Goal: Transaction & Acquisition: Purchase product/service

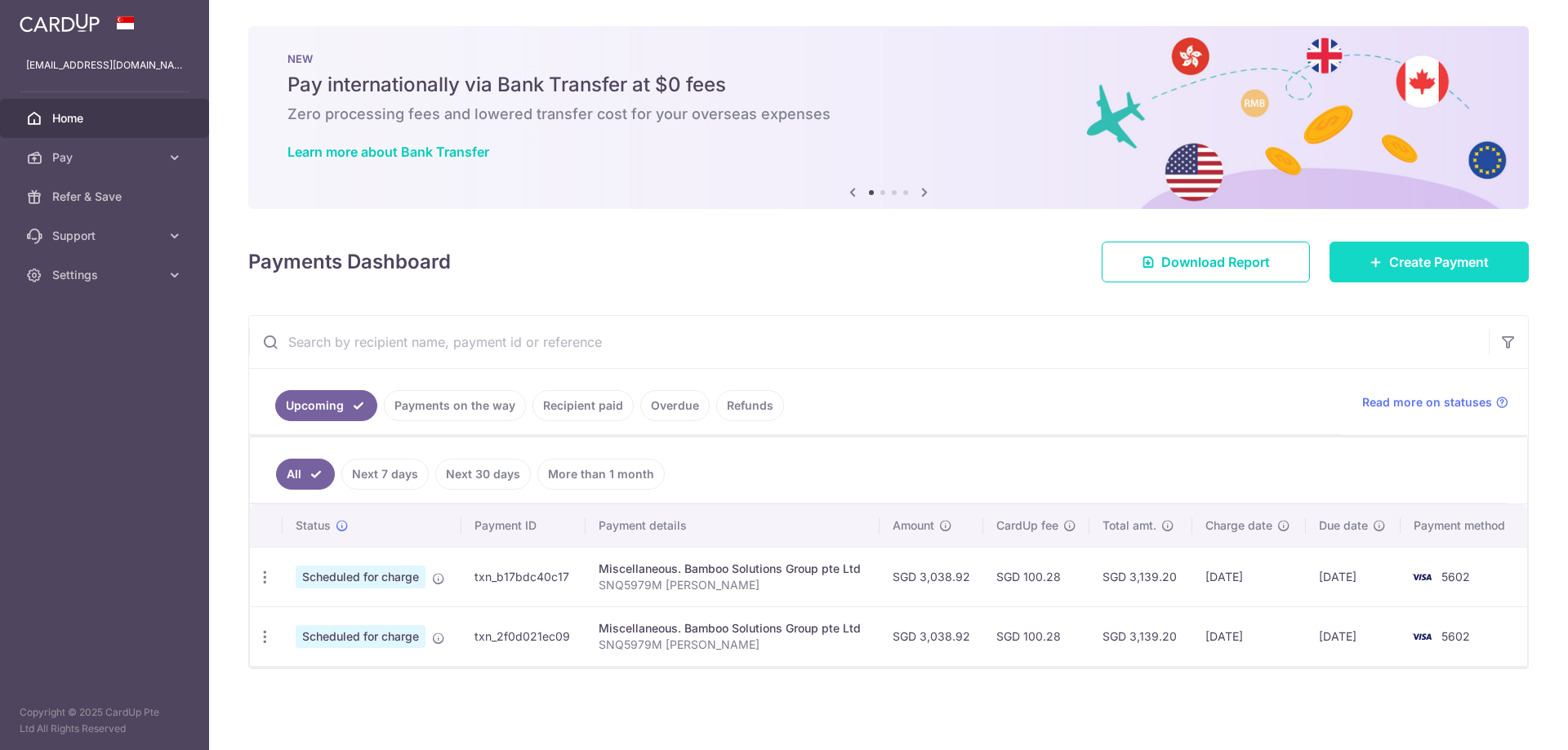
click at [1453, 272] on link "Create Payment" at bounding box center [1429, 262] width 199 height 41
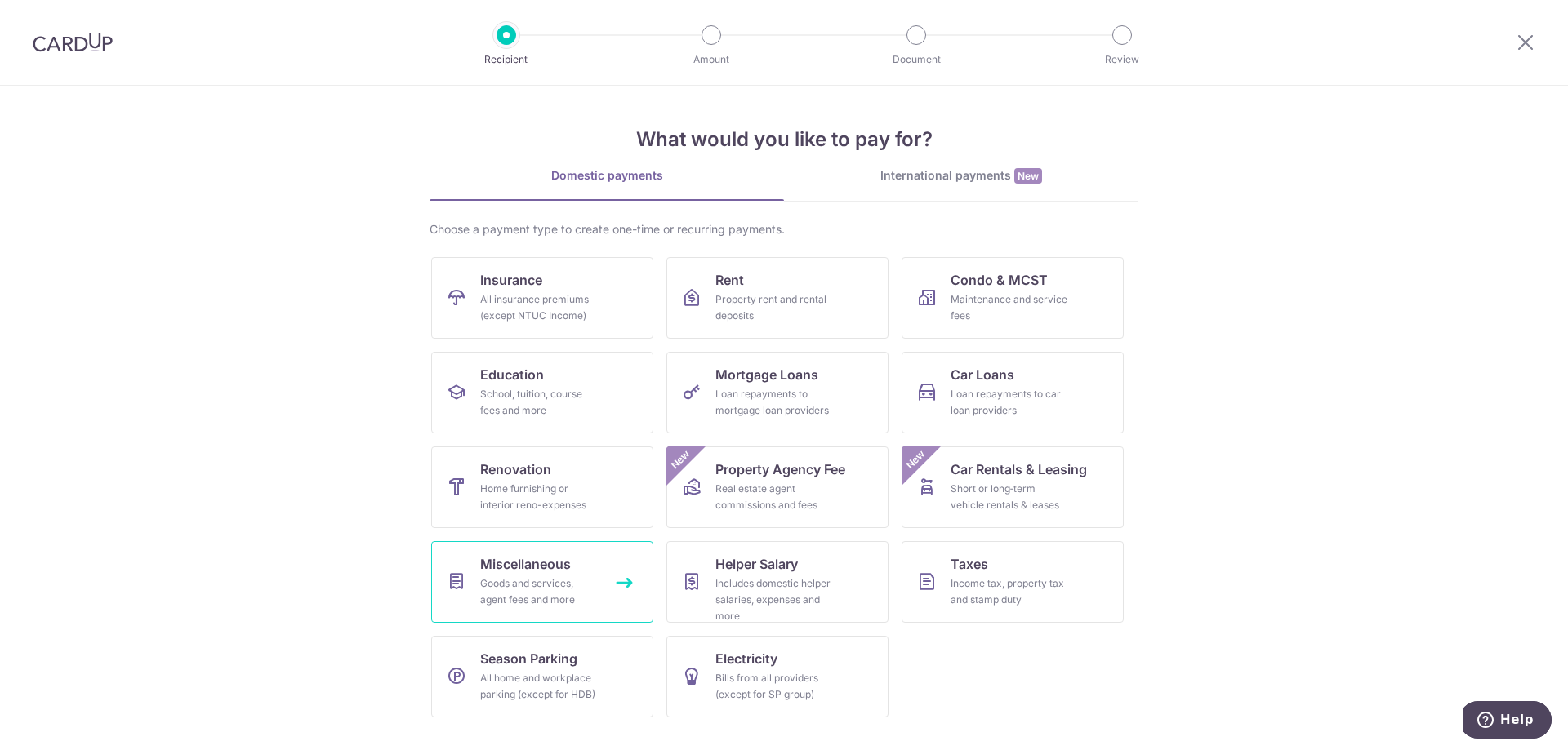
click at [508, 585] on div "Goods and services, agent fees and more" at bounding box center [539, 592] width 118 height 33
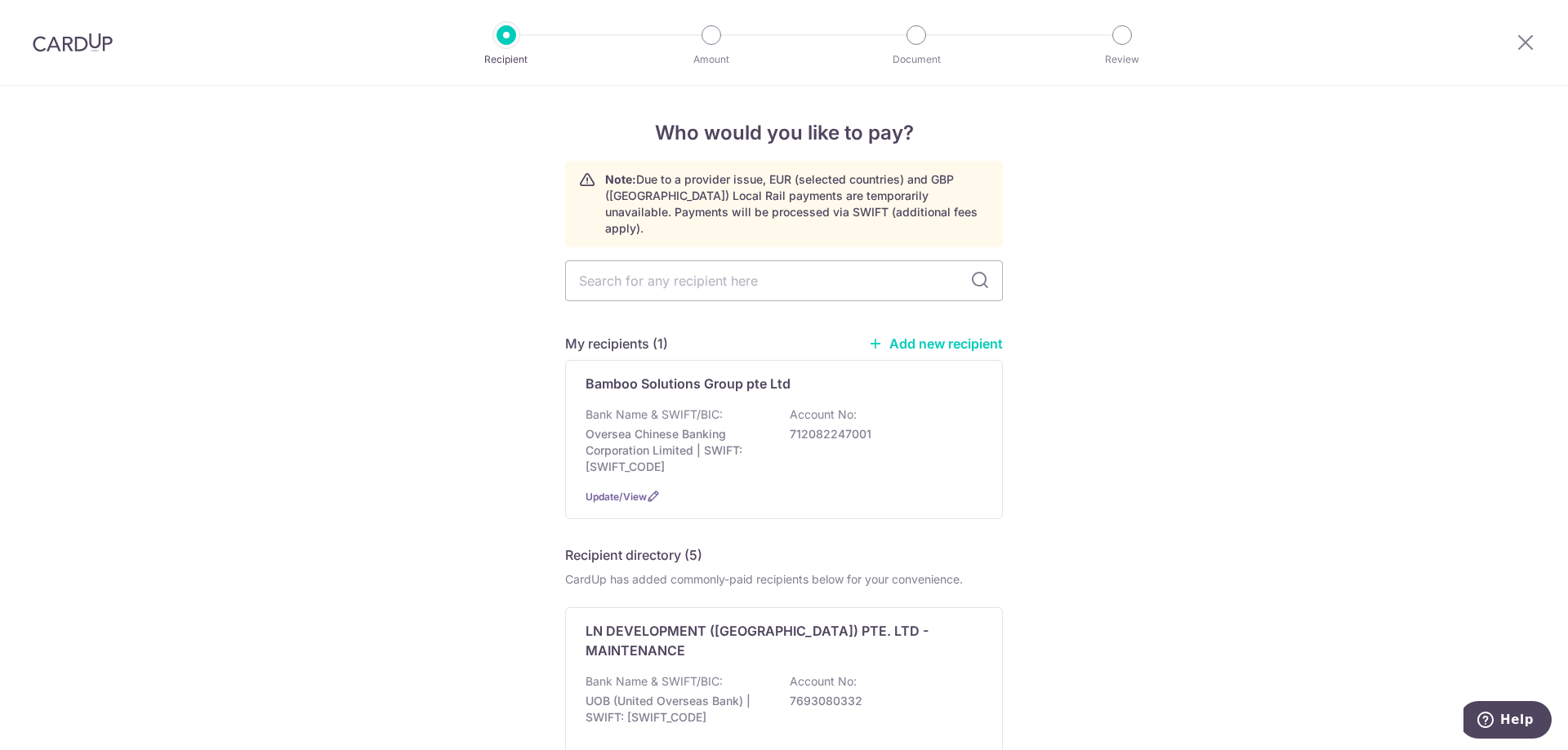
click at [928, 336] on link "Add new recipient" at bounding box center [935, 343] width 134 height 16
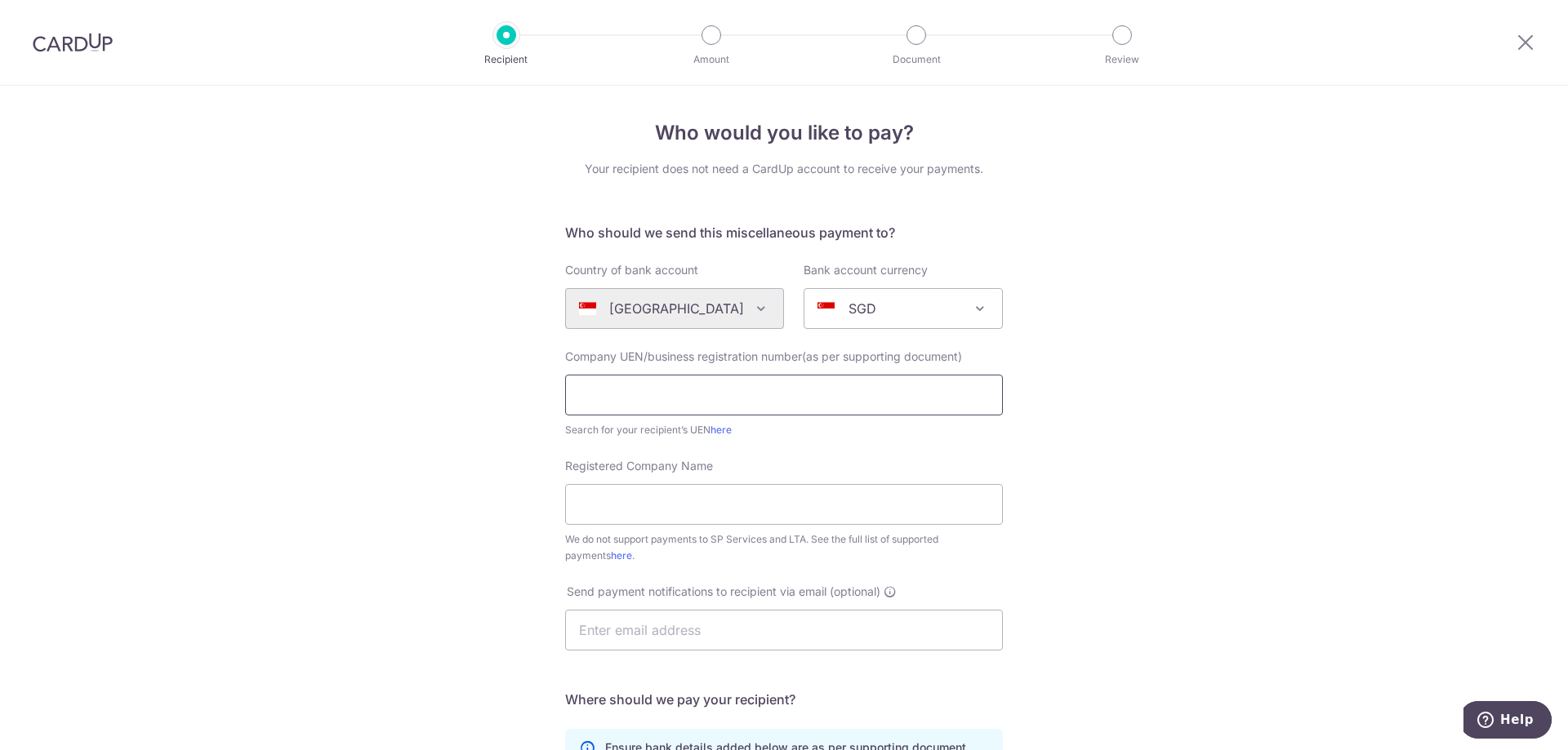
click at [640, 406] on input "text" at bounding box center [784, 395] width 437 height 41
click at [619, 411] on input "text" at bounding box center [784, 395] width 437 height 41
type input "202423721G"
click at [653, 501] on input "Registered Company Name" at bounding box center [784, 504] width 437 height 41
type input "One Paint Pte Ltd"
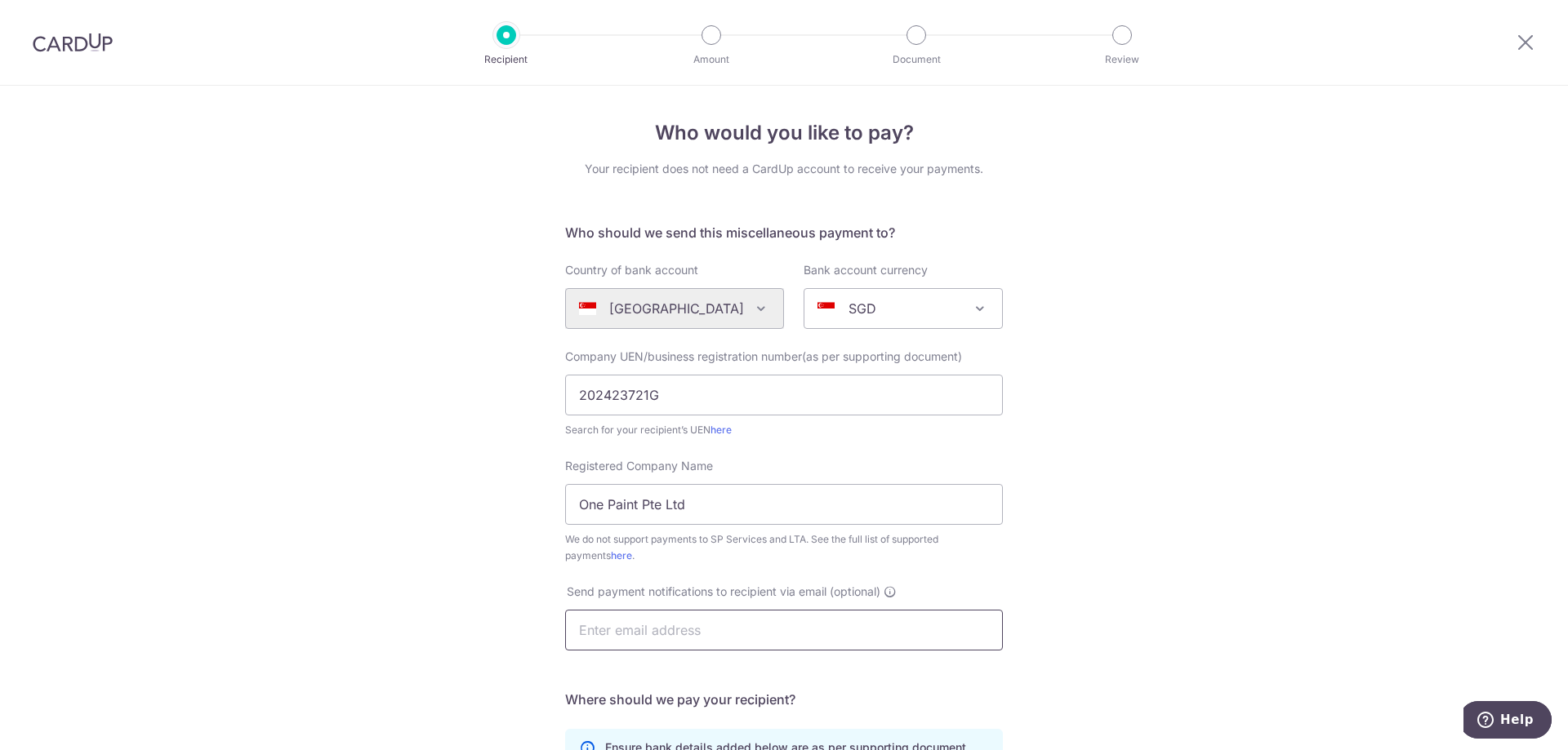
click at [722, 621] on input "text" at bounding box center [784, 630] width 437 height 41
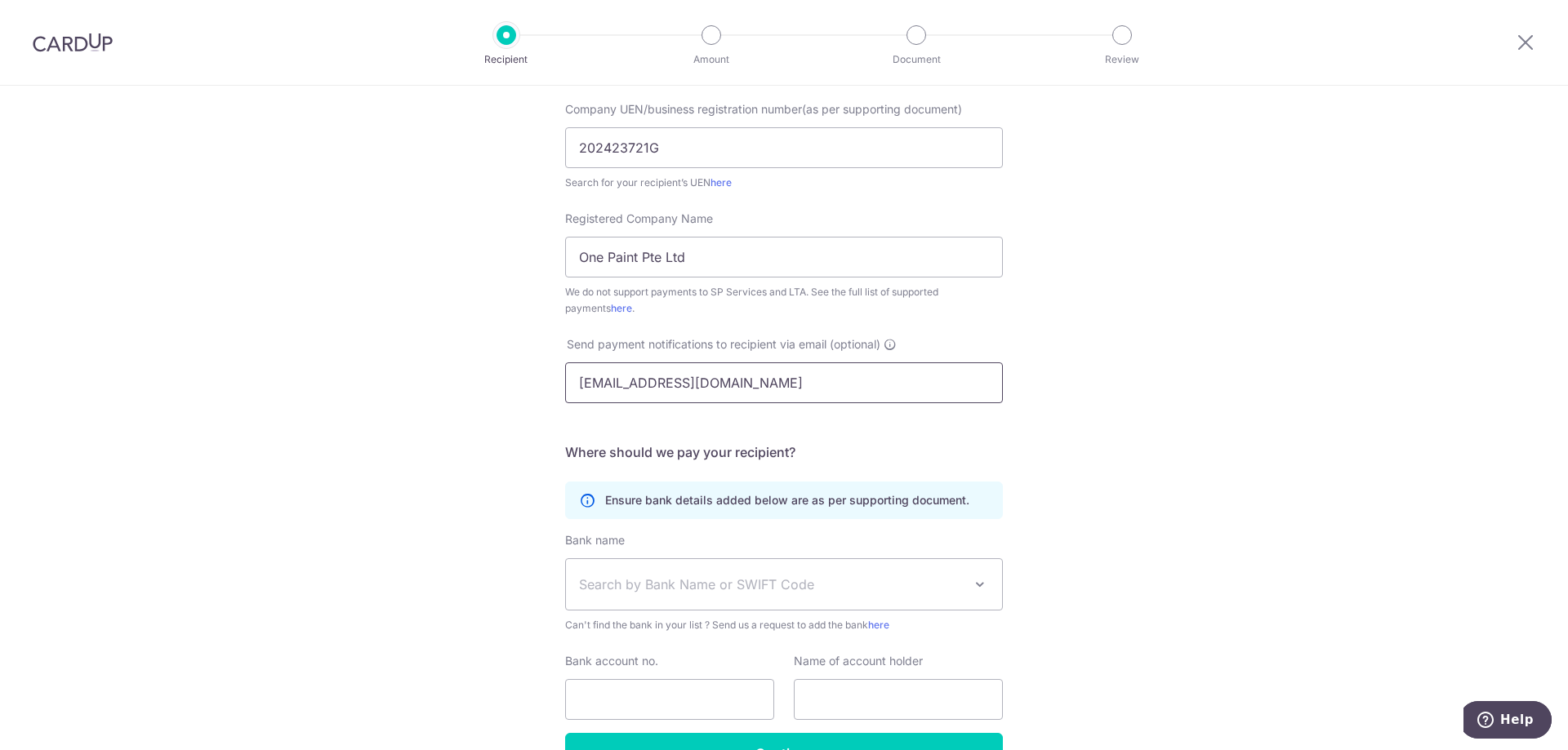
scroll to position [348, 0]
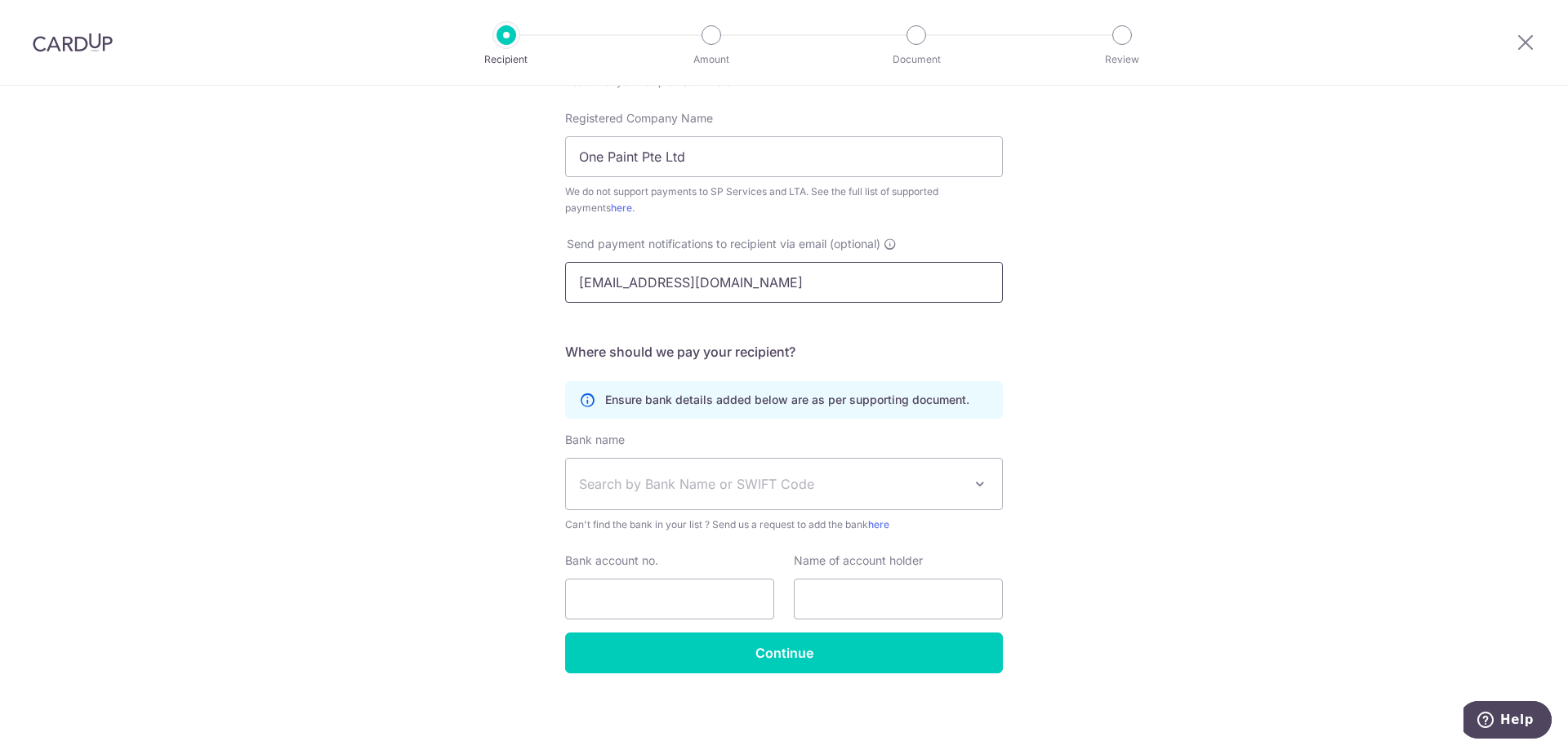
type input "allenm@theleeco.com"
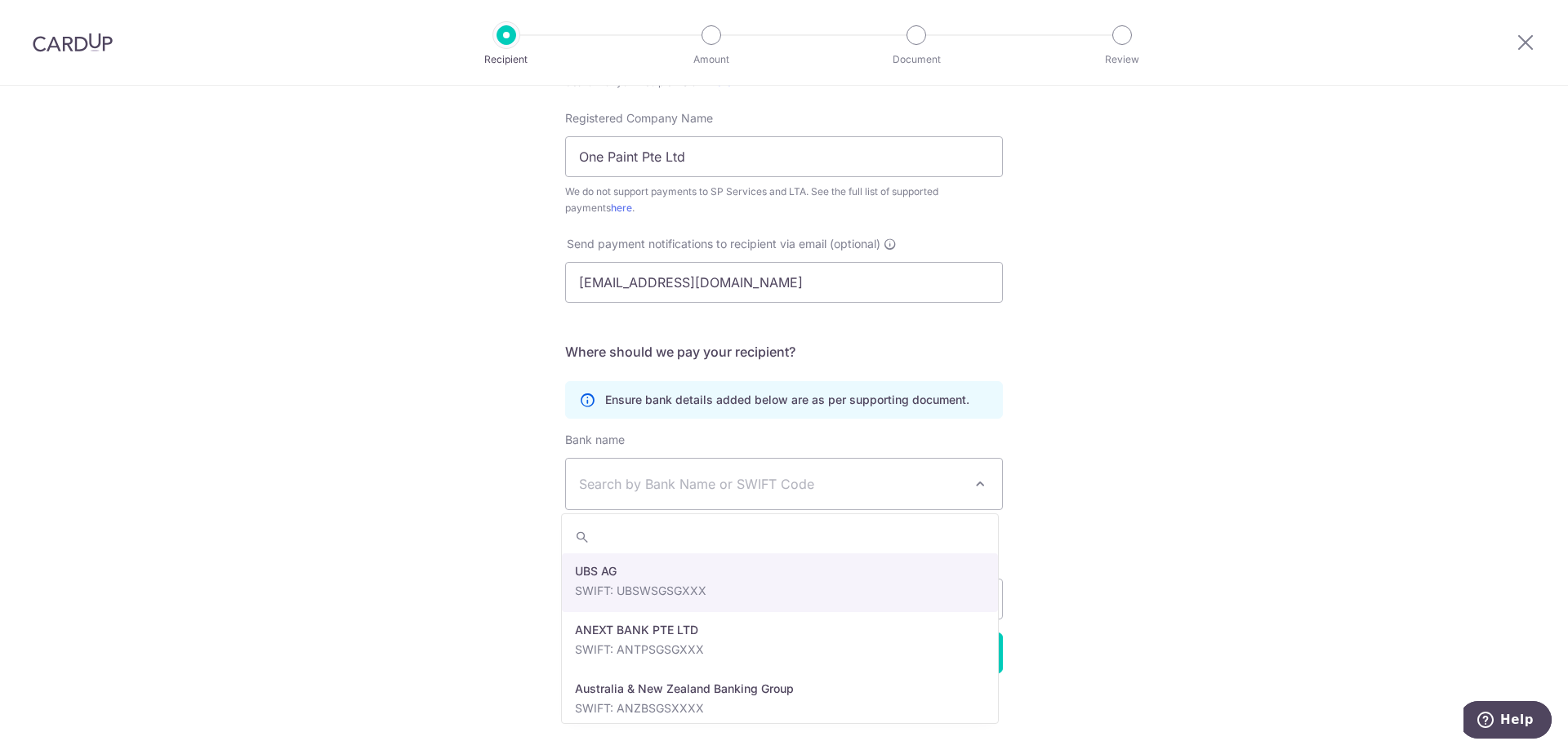
click at [623, 486] on span "Search by Bank Name or SWIFT Code" at bounding box center [771, 484] width 384 height 19
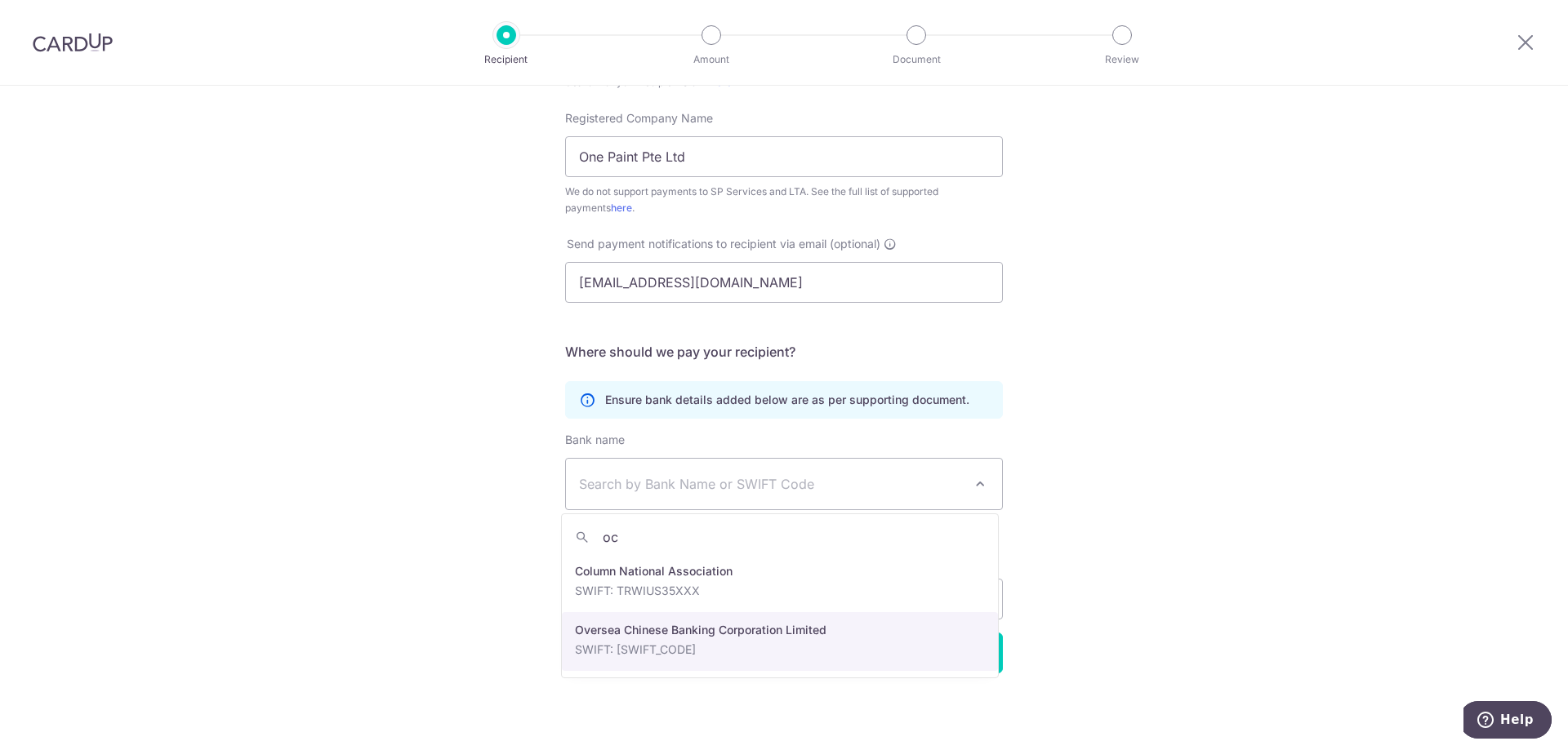
type input "oc"
select select "12"
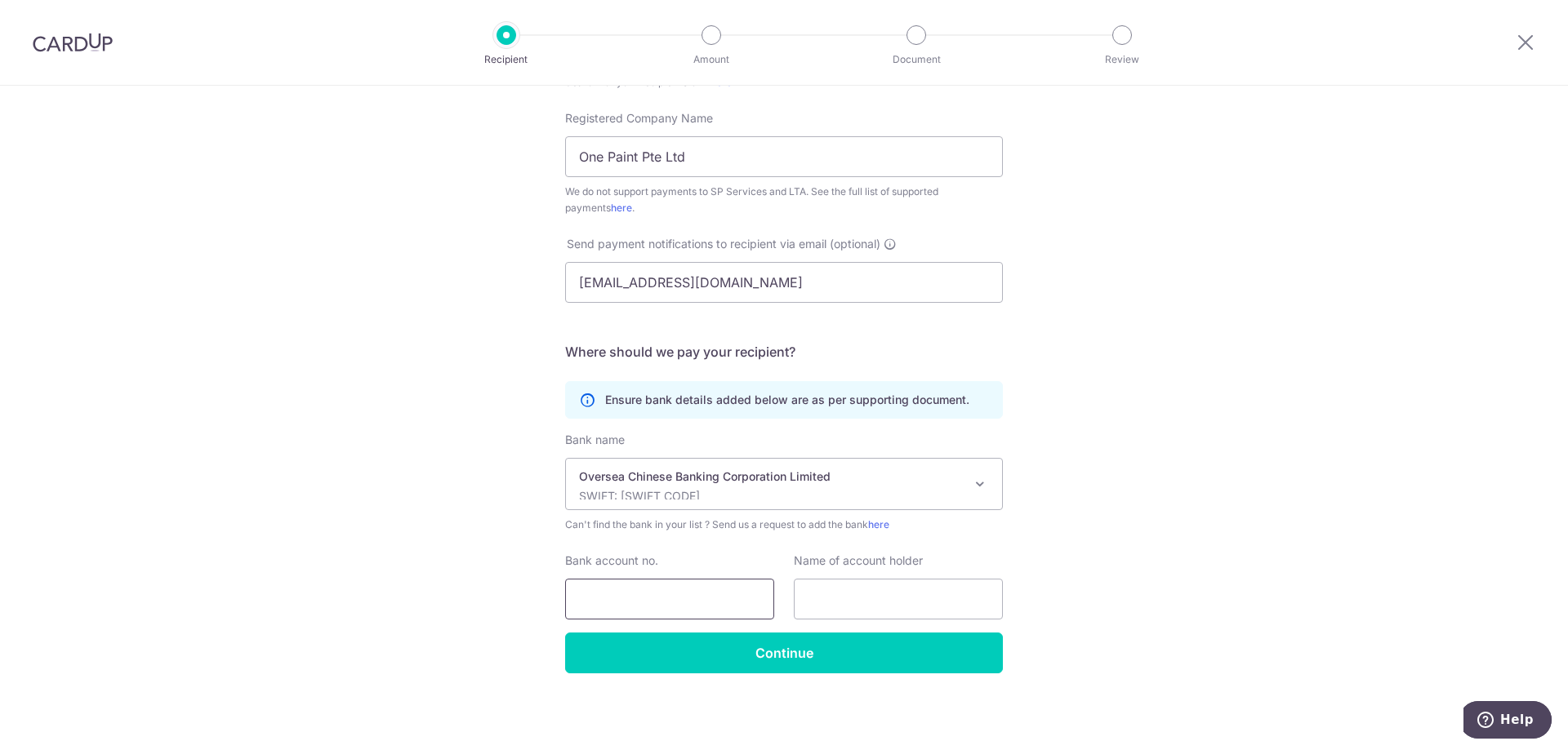
click at [610, 592] on input "Bank account no." at bounding box center [669, 599] width 209 height 41
type input "596-773341-001"
click at [853, 591] on input "text" at bounding box center [899, 599] width 209 height 41
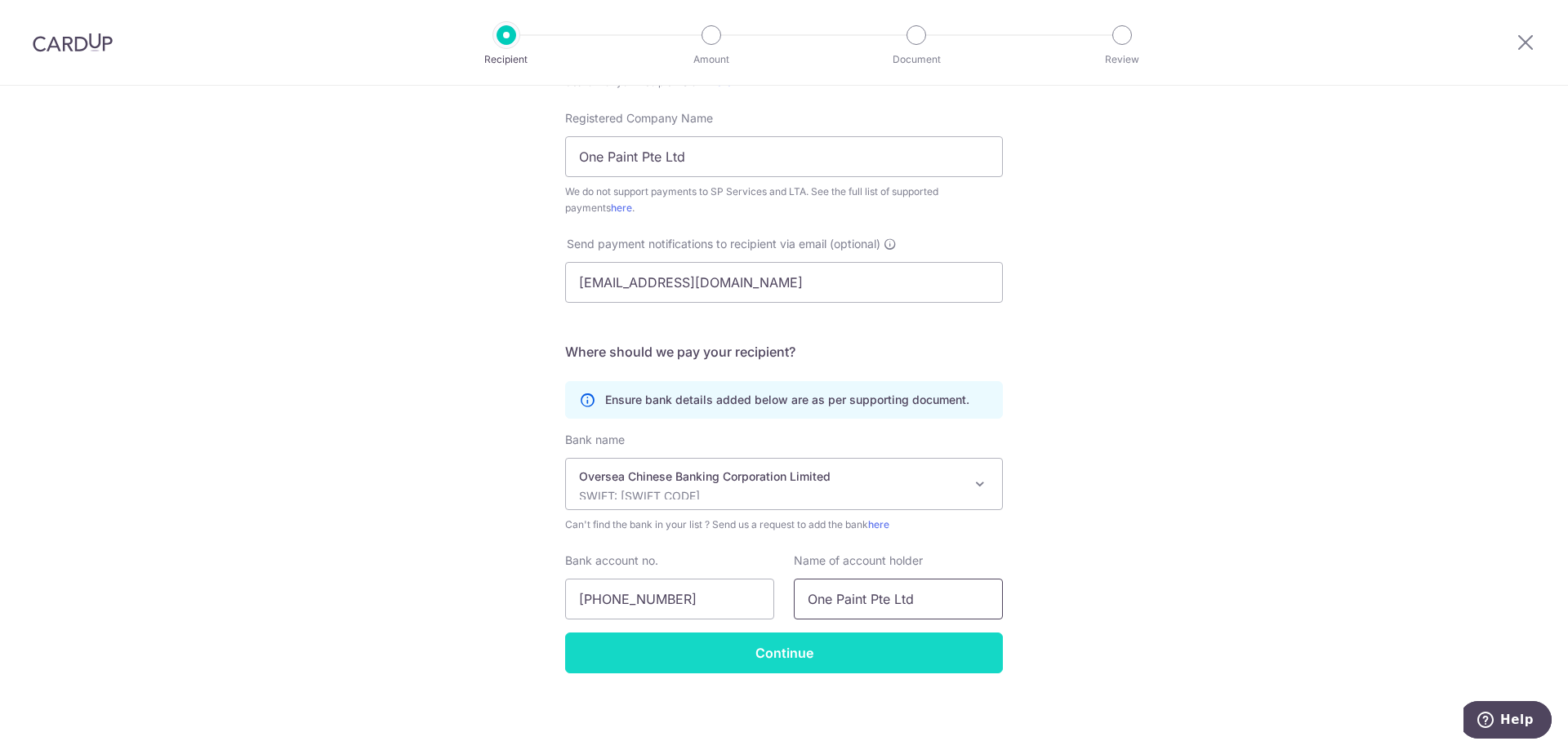
type input "One Paint Pte Ltd"
click at [855, 658] on input "Continue" at bounding box center [784, 653] width 437 height 41
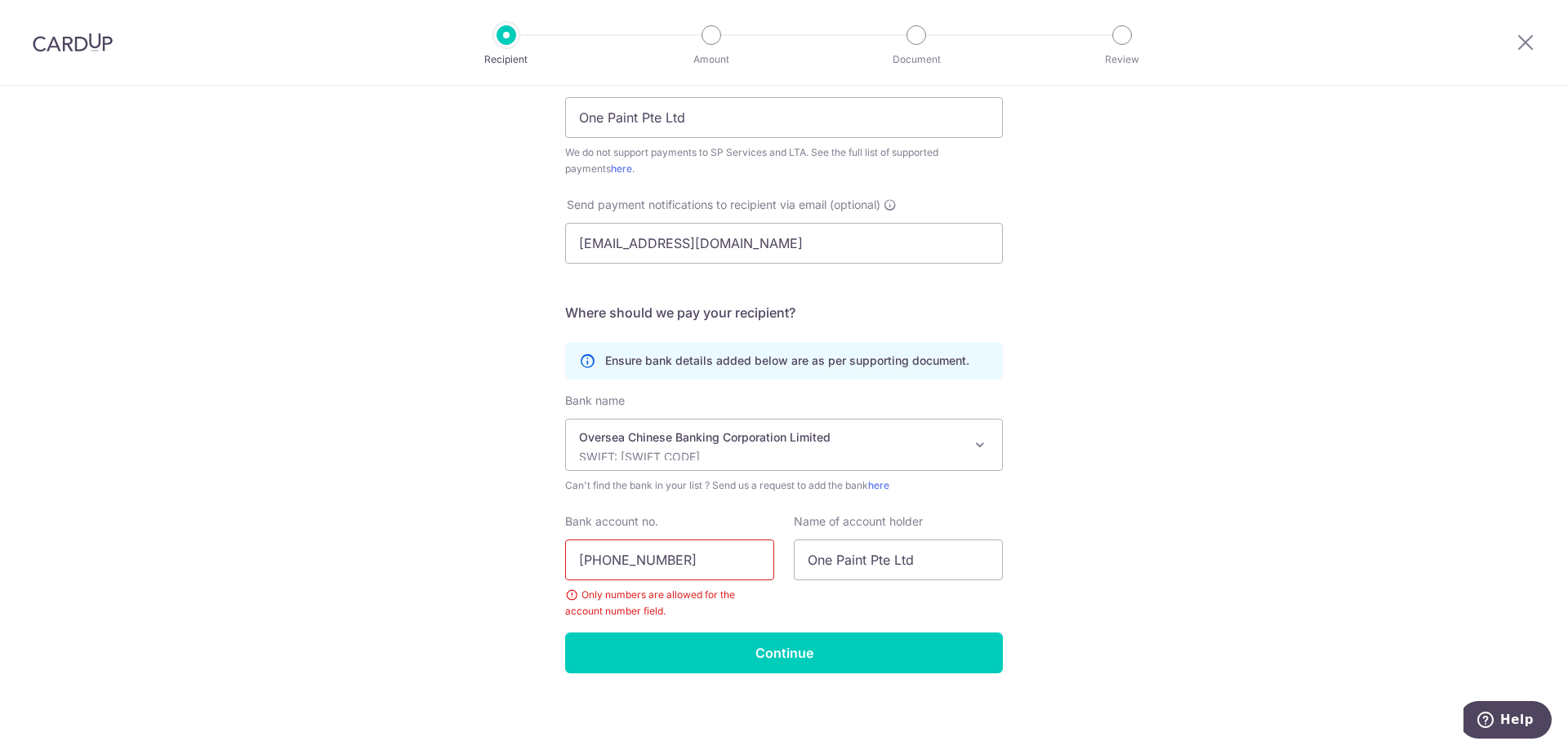
click at [605, 563] on input "596-773341-001" at bounding box center [669, 560] width 209 height 41
click at [647, 564] on input "596773341-001" at bounding box center [669, 560] width 209 height 41
type input "596773341001"
click at [680, 634] on input "Continue" at bounding box center [784, 653] width 437 height 41
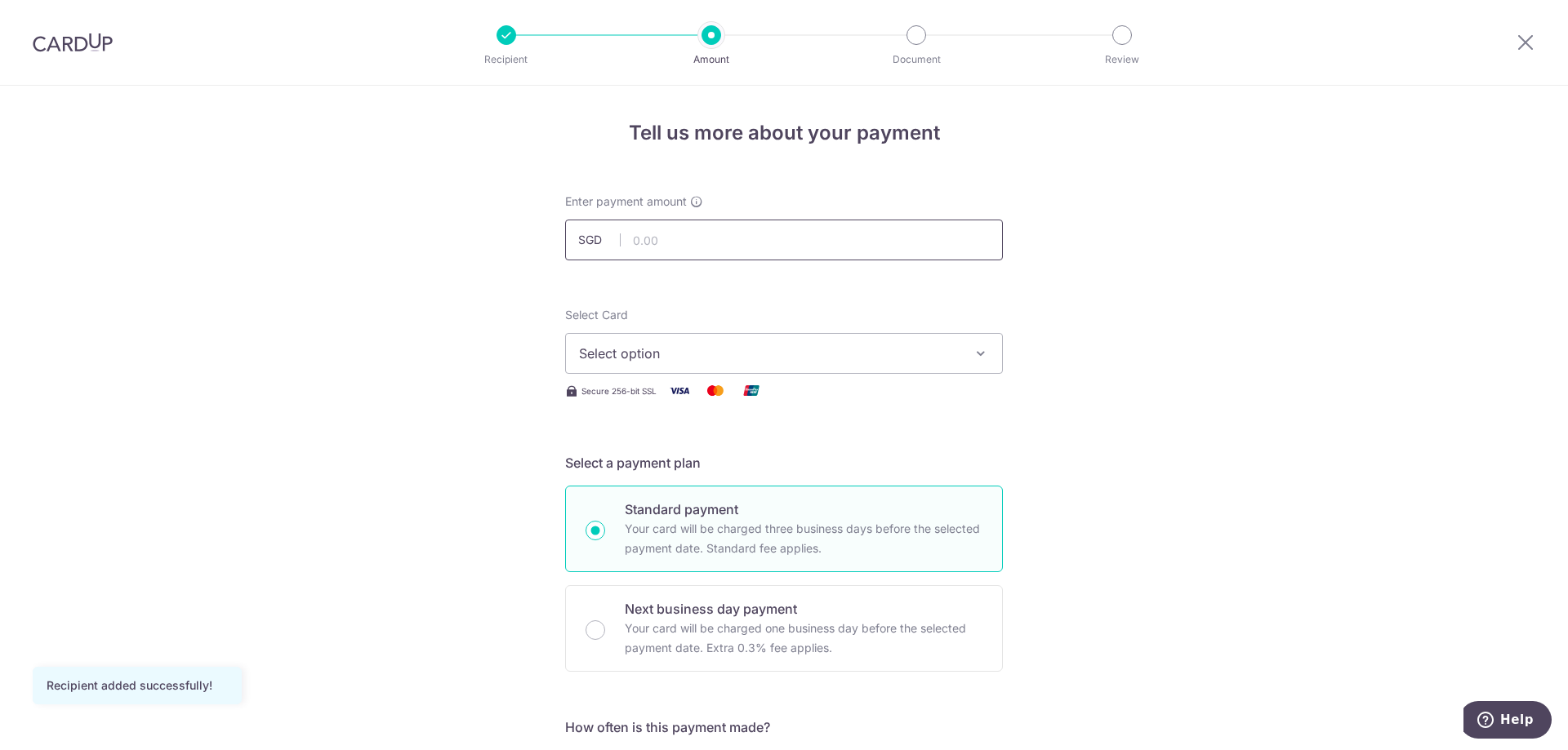
click at [768, 239] on input "text" at bounding box center [784, 240] width 437 height 41
type input "550.00"
click at [892, 354] on span "Select option" at bounding box center [769, 353] width 381 height 19
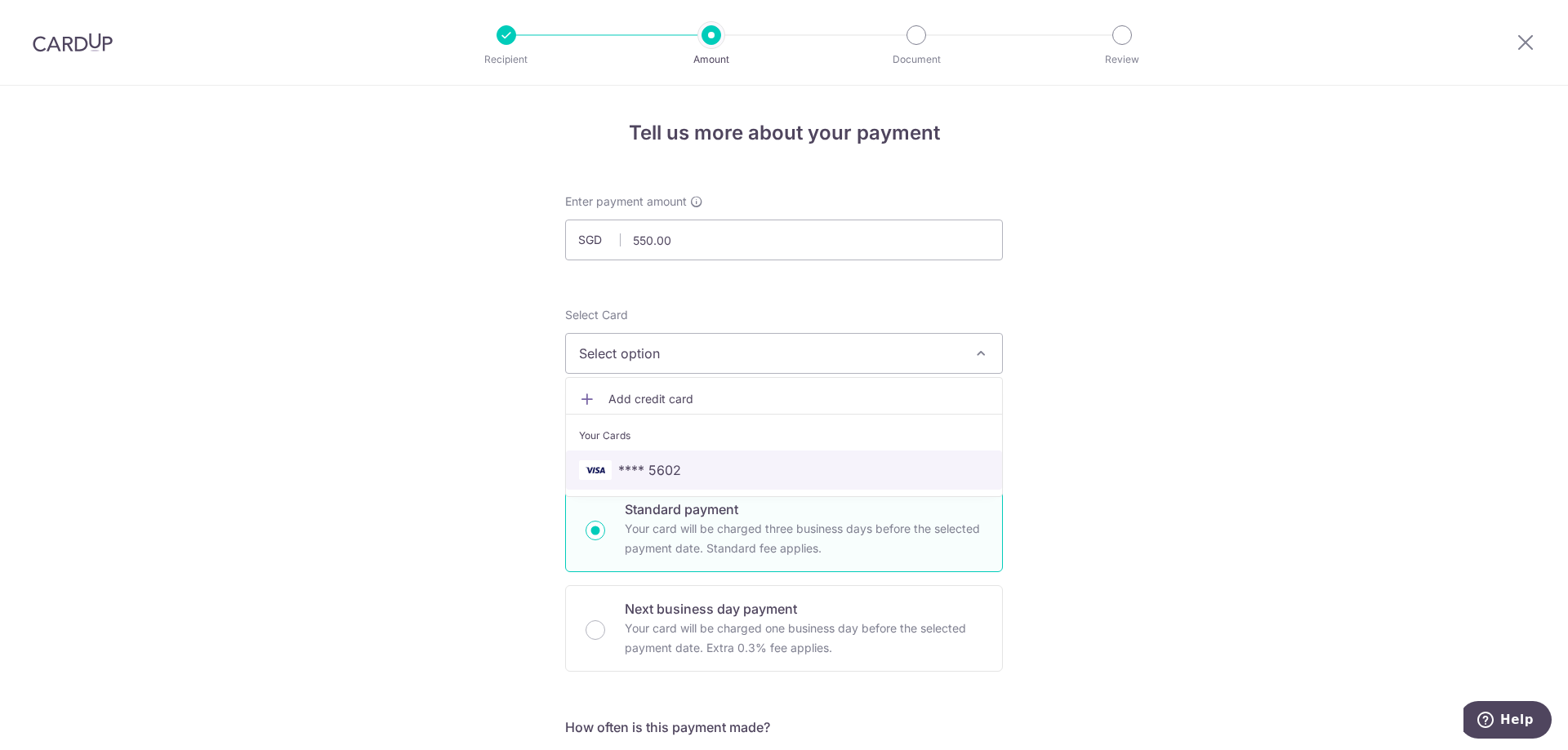
click at [835, 479] on span "**** 5602" at bounding box center [784, 470] width 410 height 19
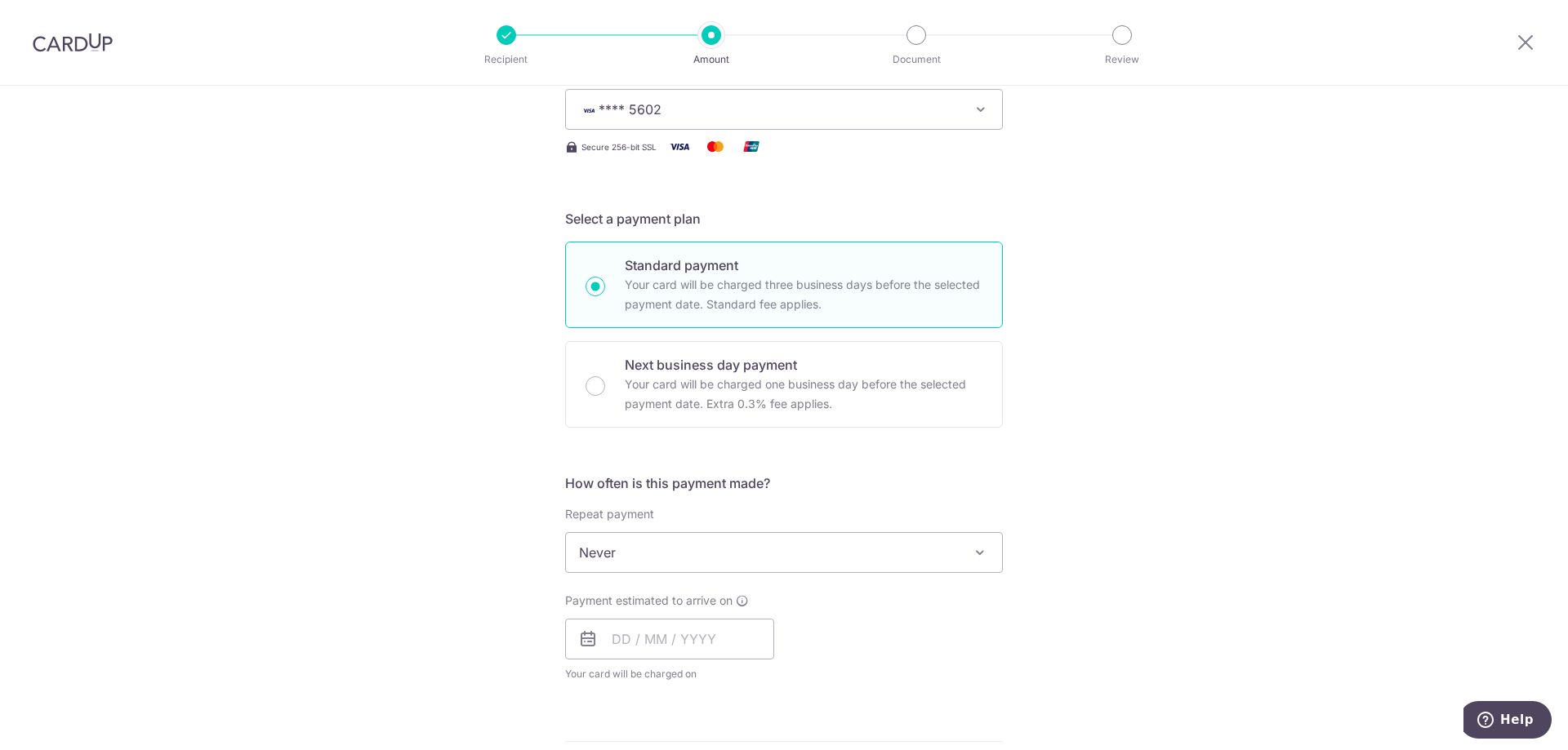
scroll to position [308, 0]
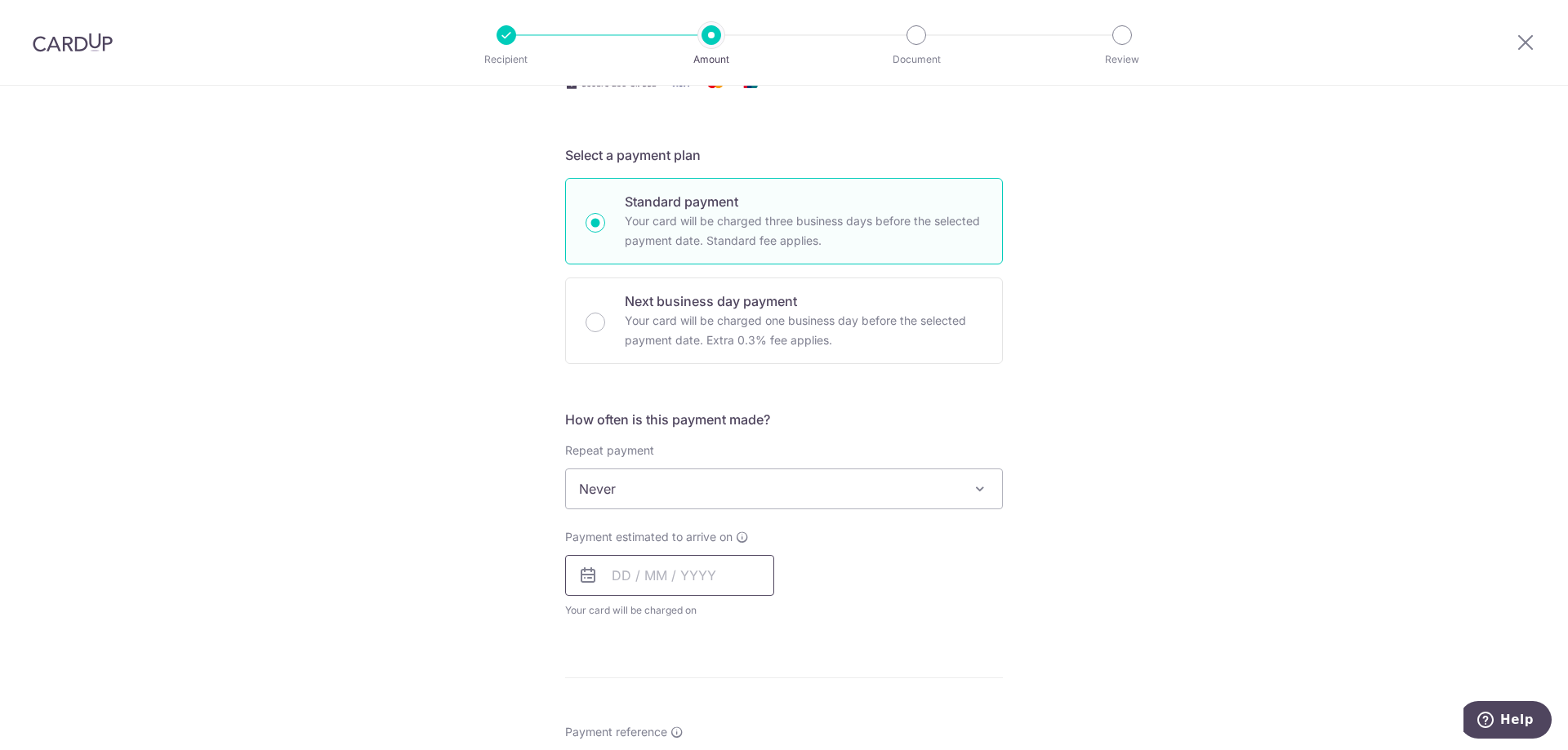
click at [675, 579] on input "text" at bounding box center [669, 575] width 209 height 41
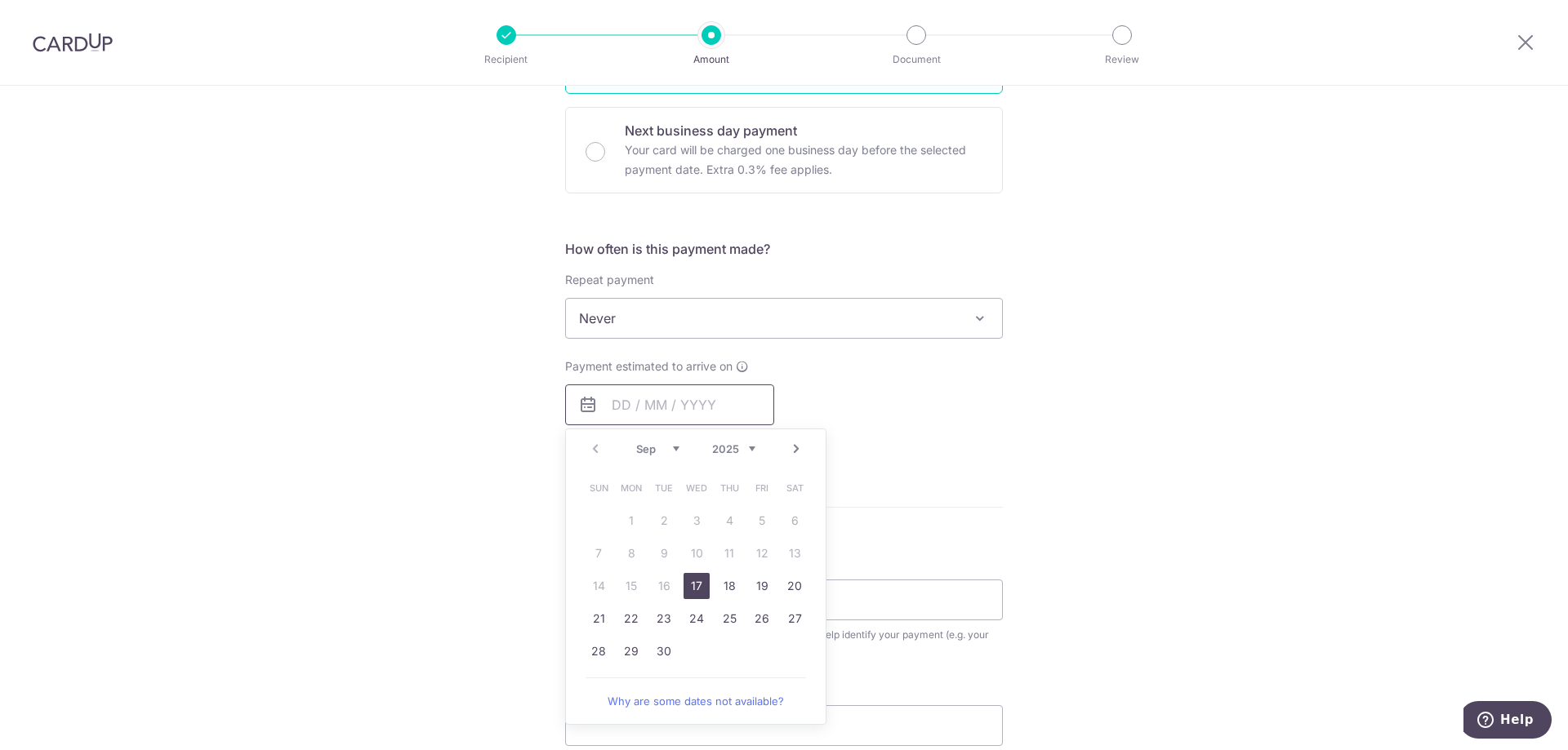
scroll to position [483, 0]
click at [602, 152] on div "Next business day payment Your card will be charged one business day before the…" at bounding box center [784, 145] width 437 height 86
radio input "false"
radio input "true"
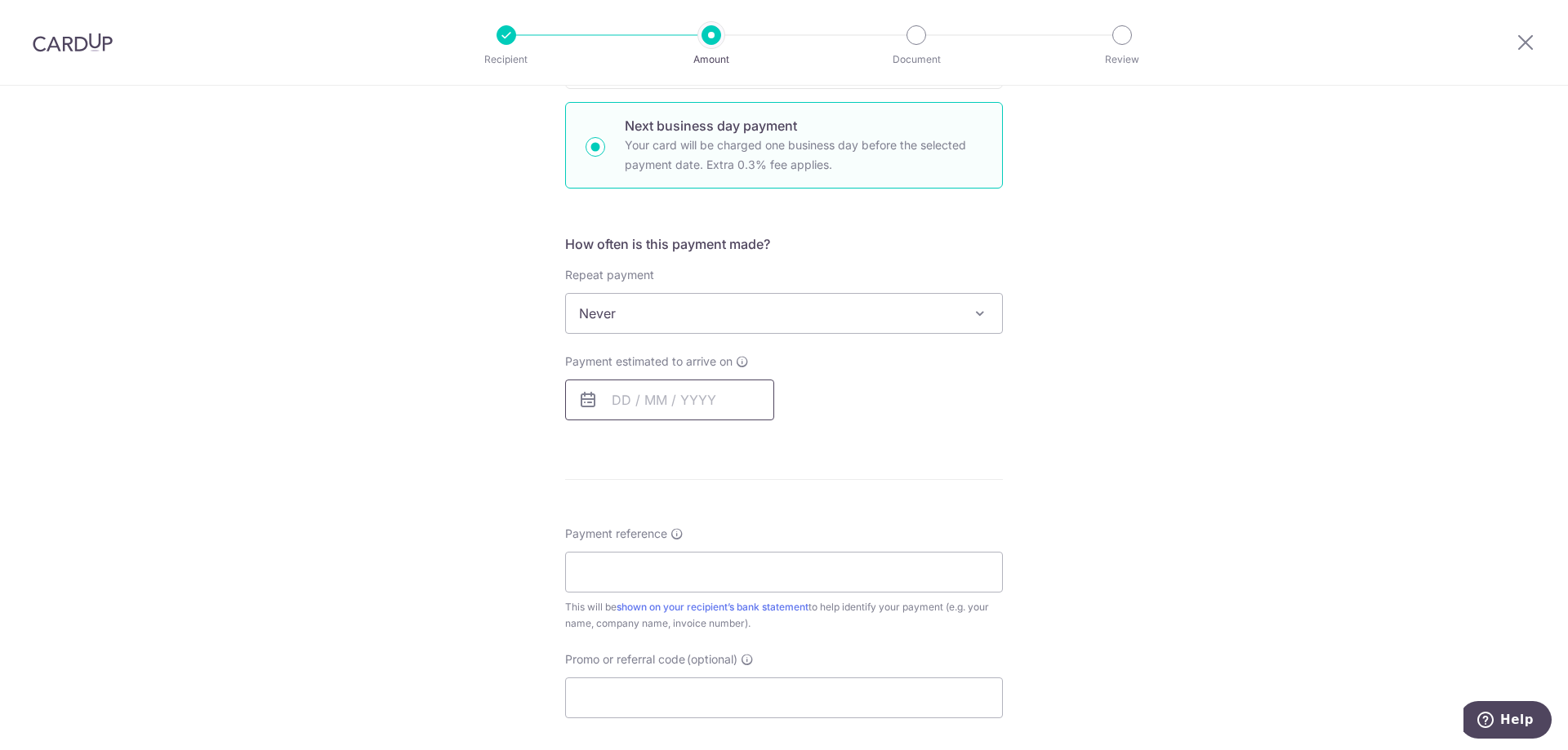
click at [662, 396] on input "text" at bounding box center [669, 400] width 209 height 41
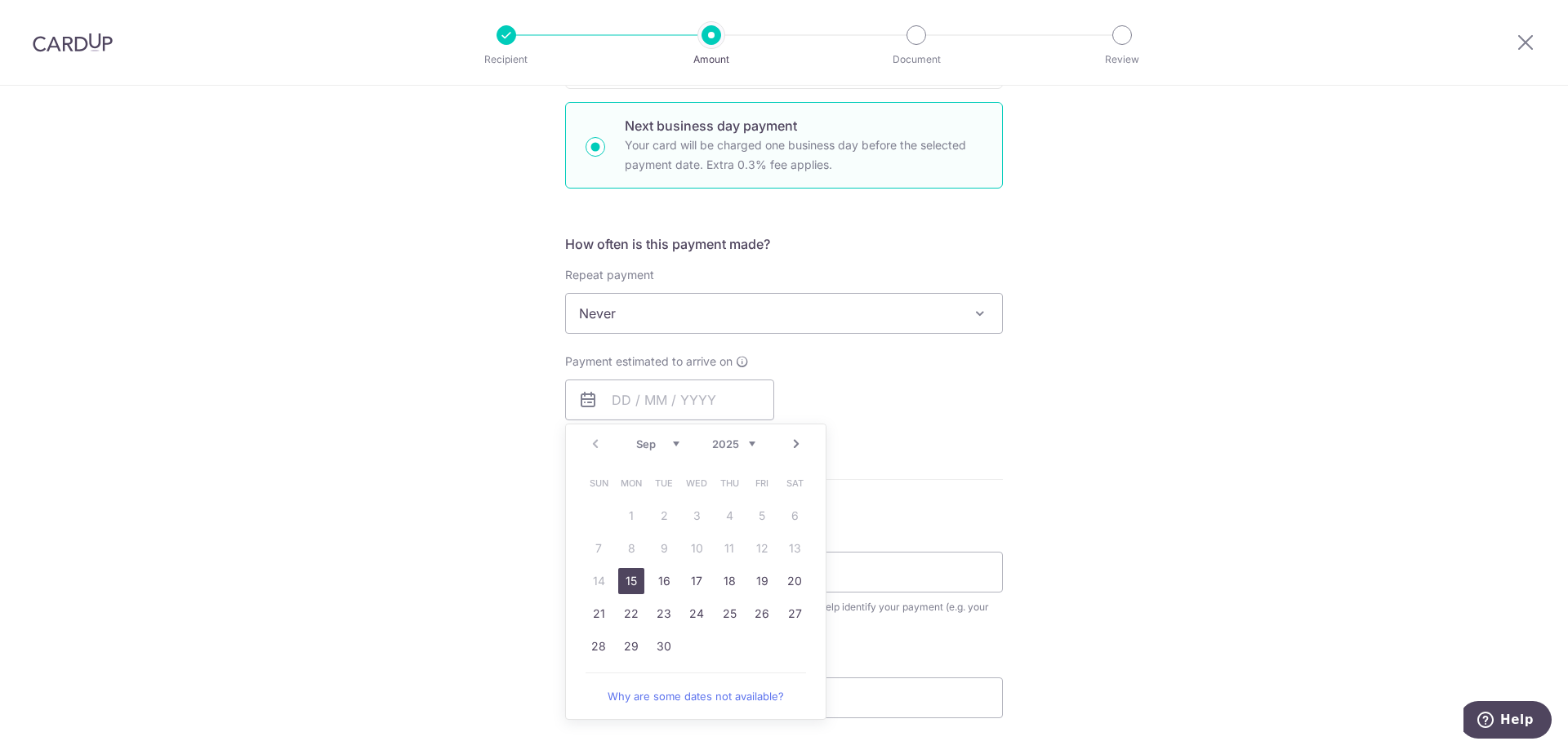
click at [1000, 369] on div "Payment estimated to arrive on Prev Next Sep Oct Nov Dec 2025 2026 2027 2028 20…" at bounding box center [784, 387] width 457 height 67
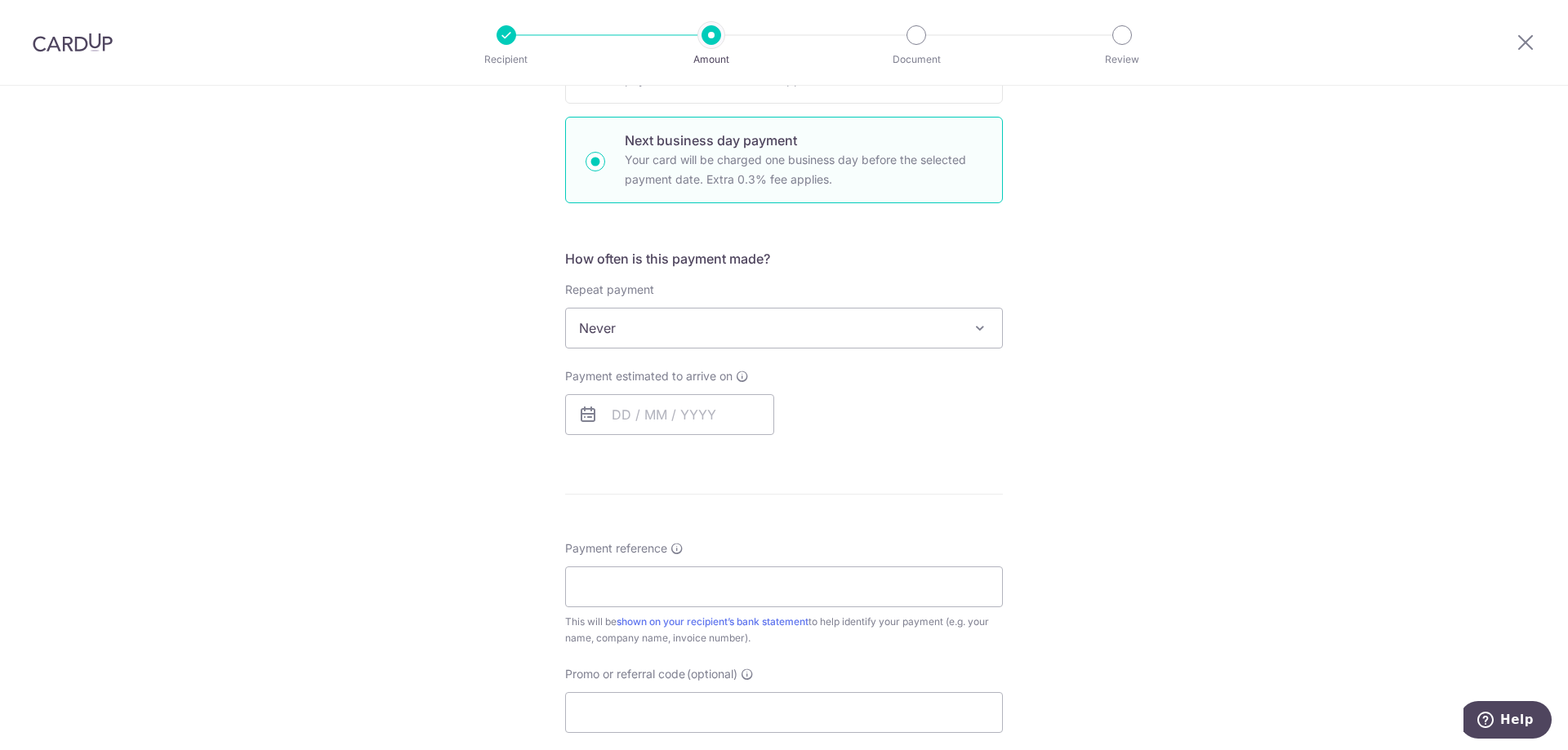
scroll to position [473, 0]
click at [696, 416] on input "text" at bounding box center [669, 410] width 209 height 41
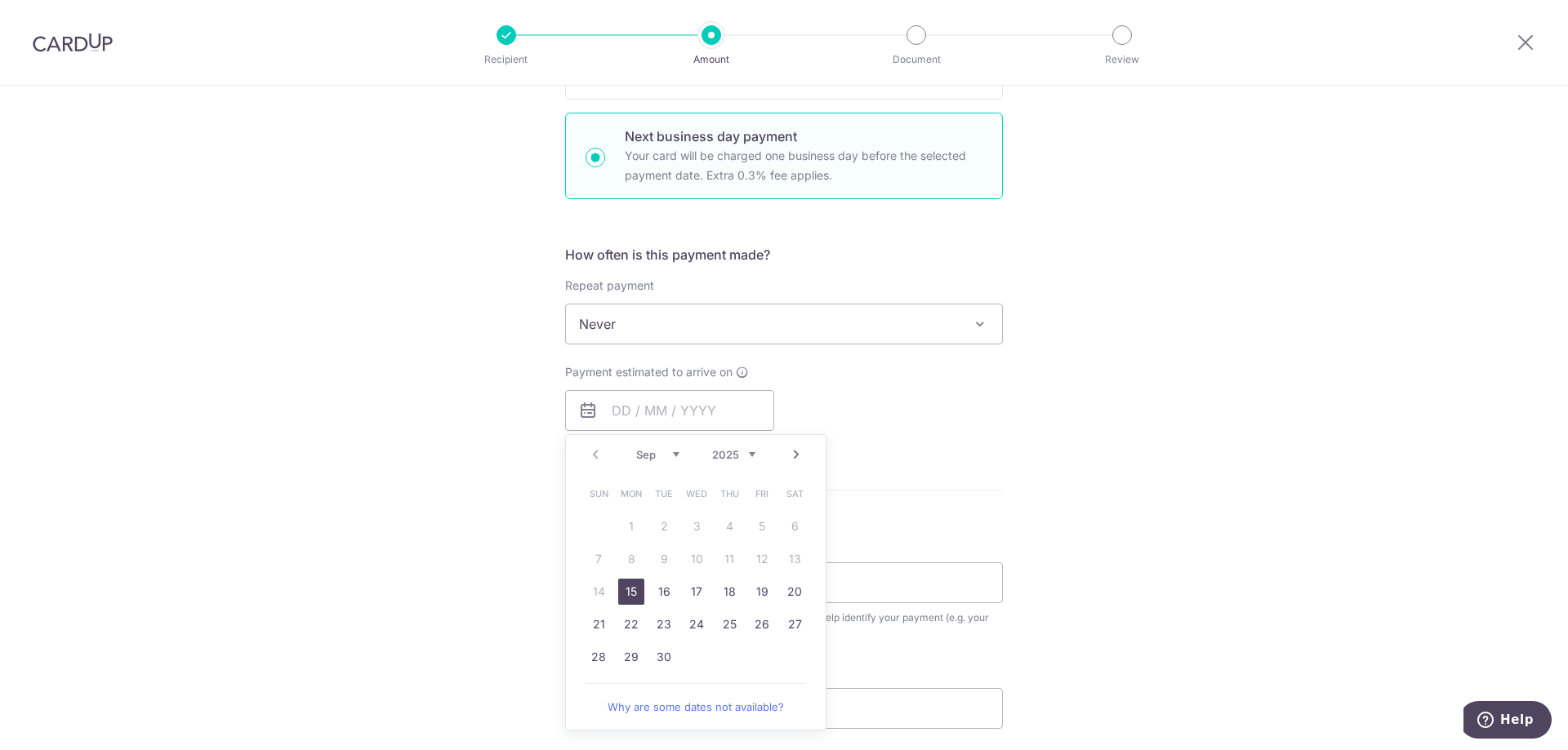
click at [620, 594] on link "15" at bounding box center [631, 592] width 26 height 26
type input "[DATE]"
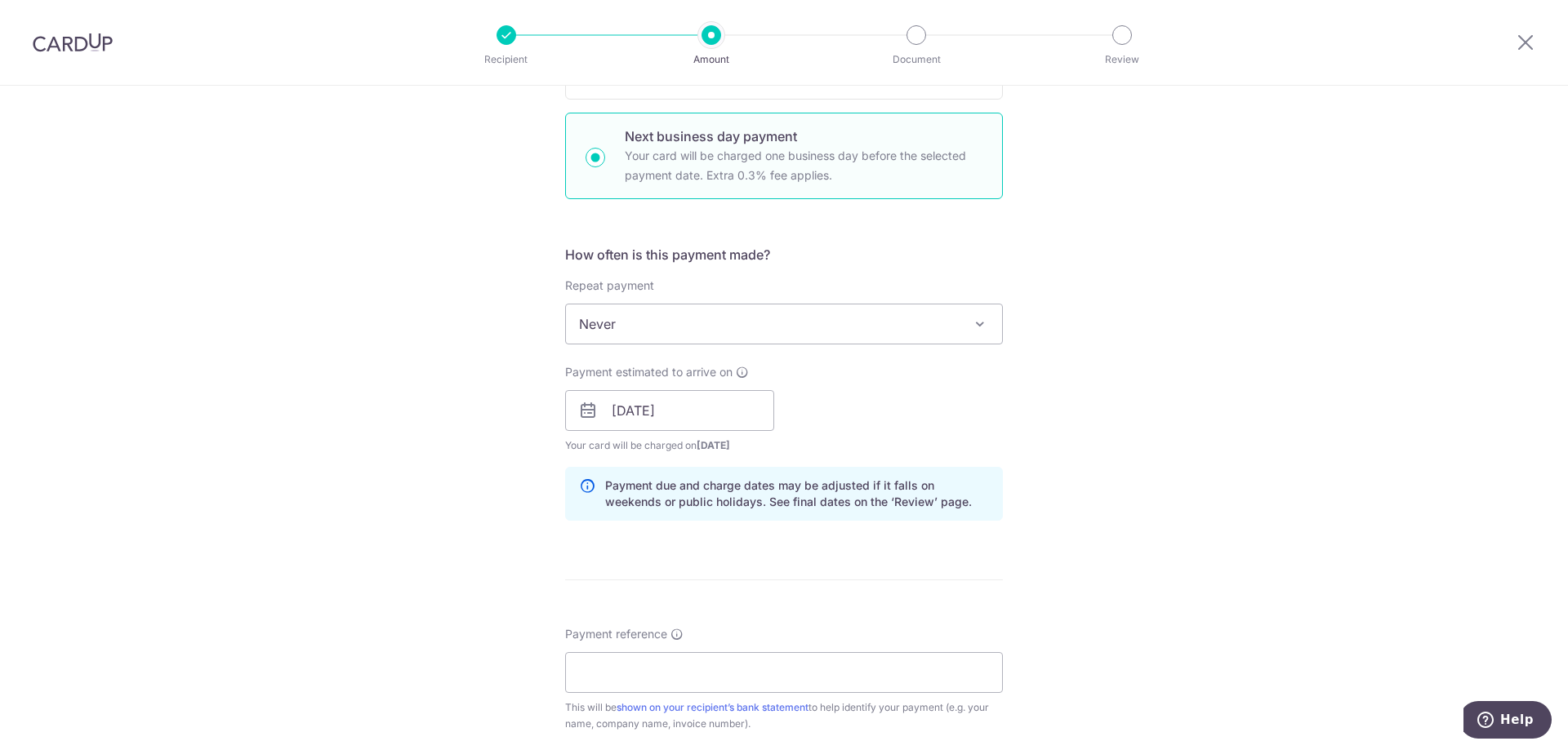
click at [916, 426] on div "Payment estimated to arrive on 15/09/2025 Prev Next Sep Oct Nov Dec 2025 2026 2…" at bounding box center [784, 410] width 457 height 90
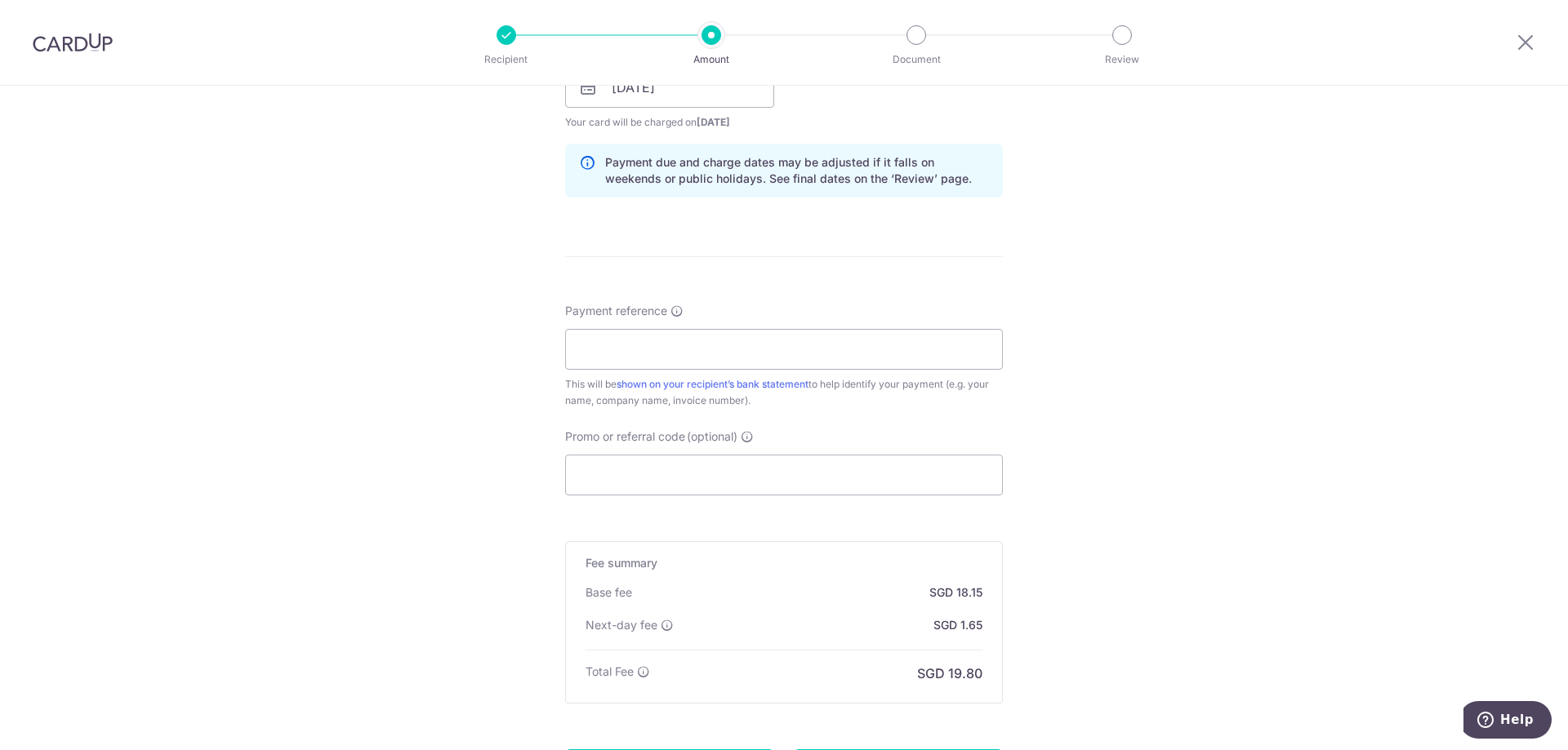
scroll to position [797, 0]
click at [788, 358] on input "Payment reference" at bounding box center [784, 348] width 437 height 41
type input "Invoice Number 46013"
click at [761, 454] on input "Promo or referral code (optional)" at bounding box center [784, 474] width 437 height 41
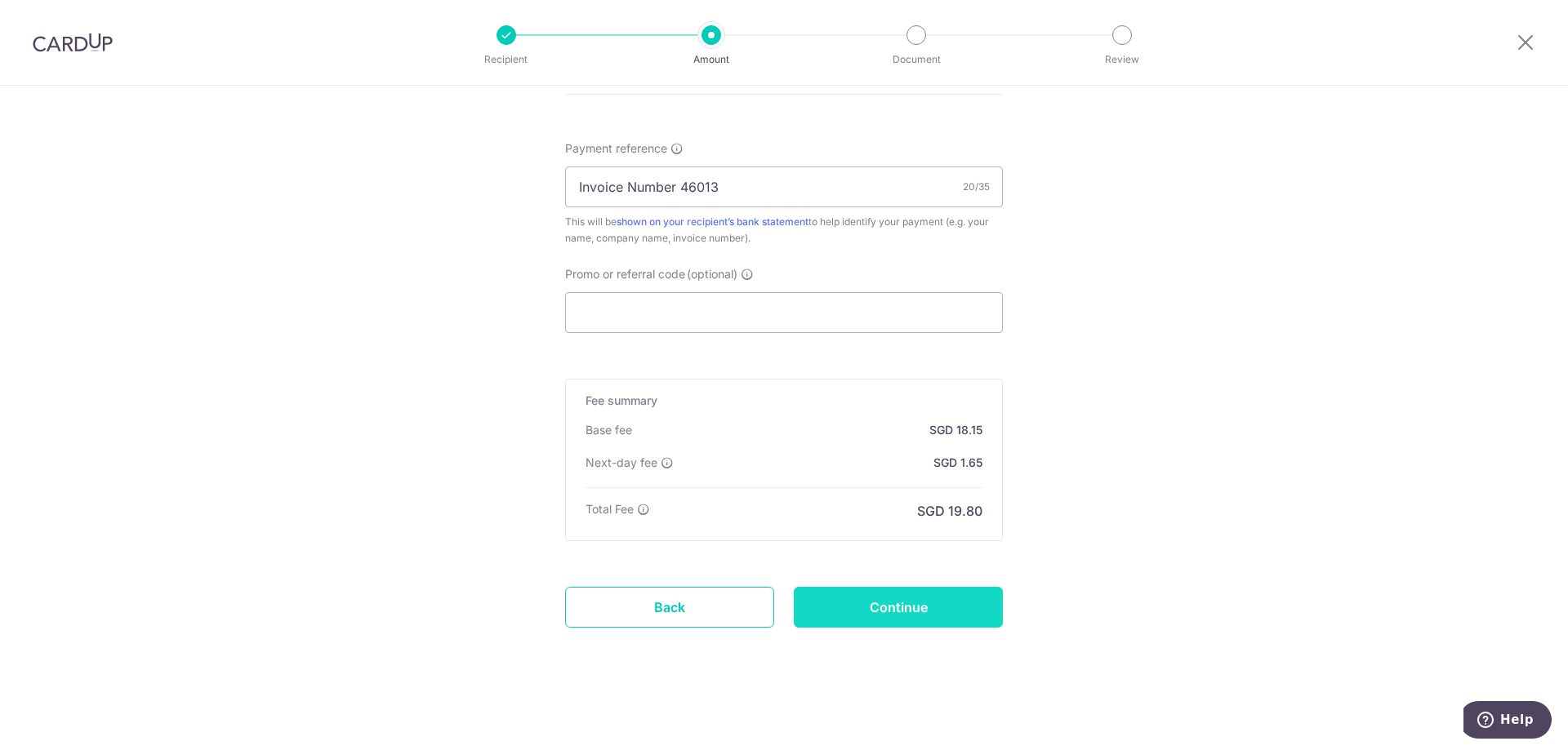
click at [945, 613] on input "Continue" at bounding box center [899, 607] width 209 height 41
type input "Create Schedule"
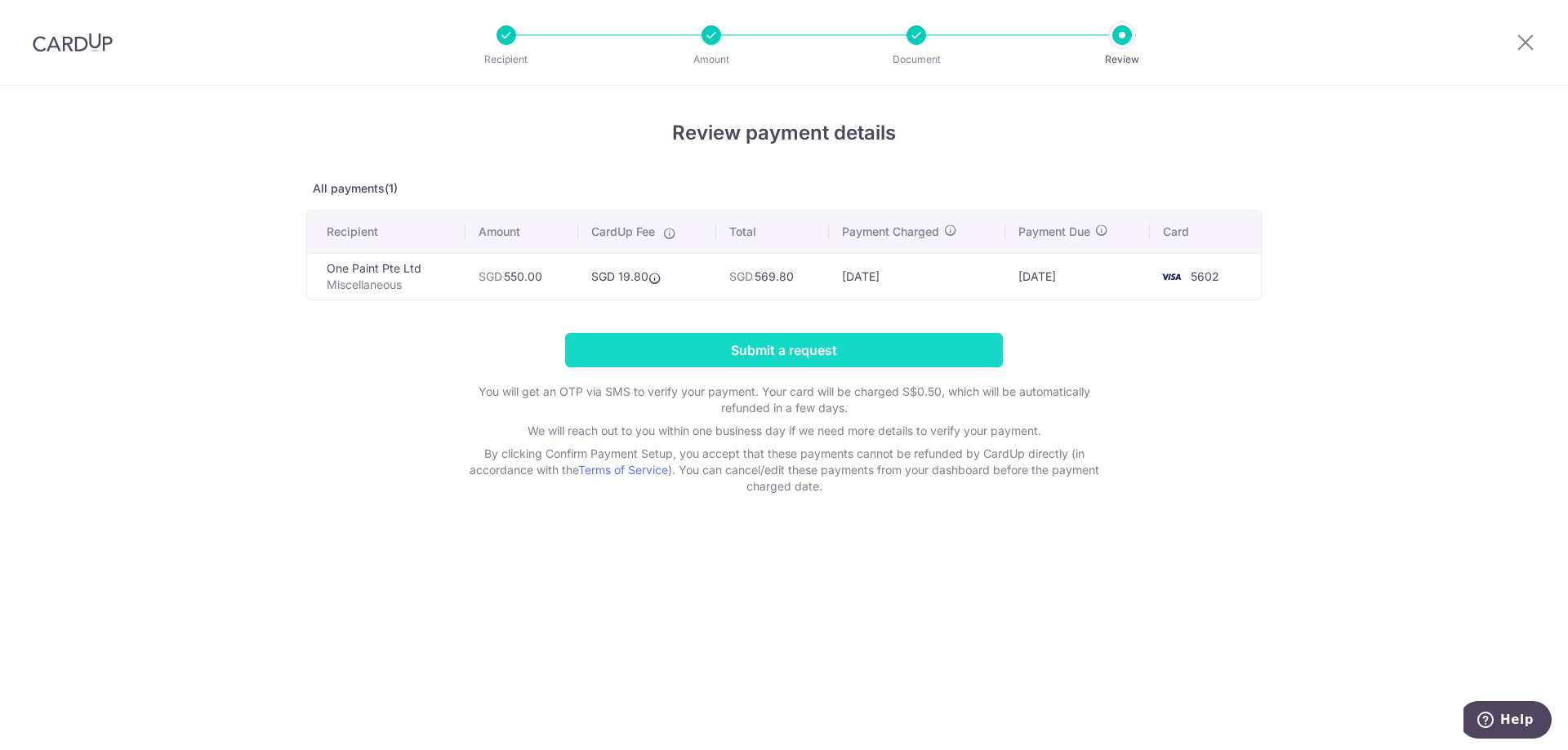
click at [896, 346] on input "Submit a request" at bounding box center [784, 350] width 437 height 35
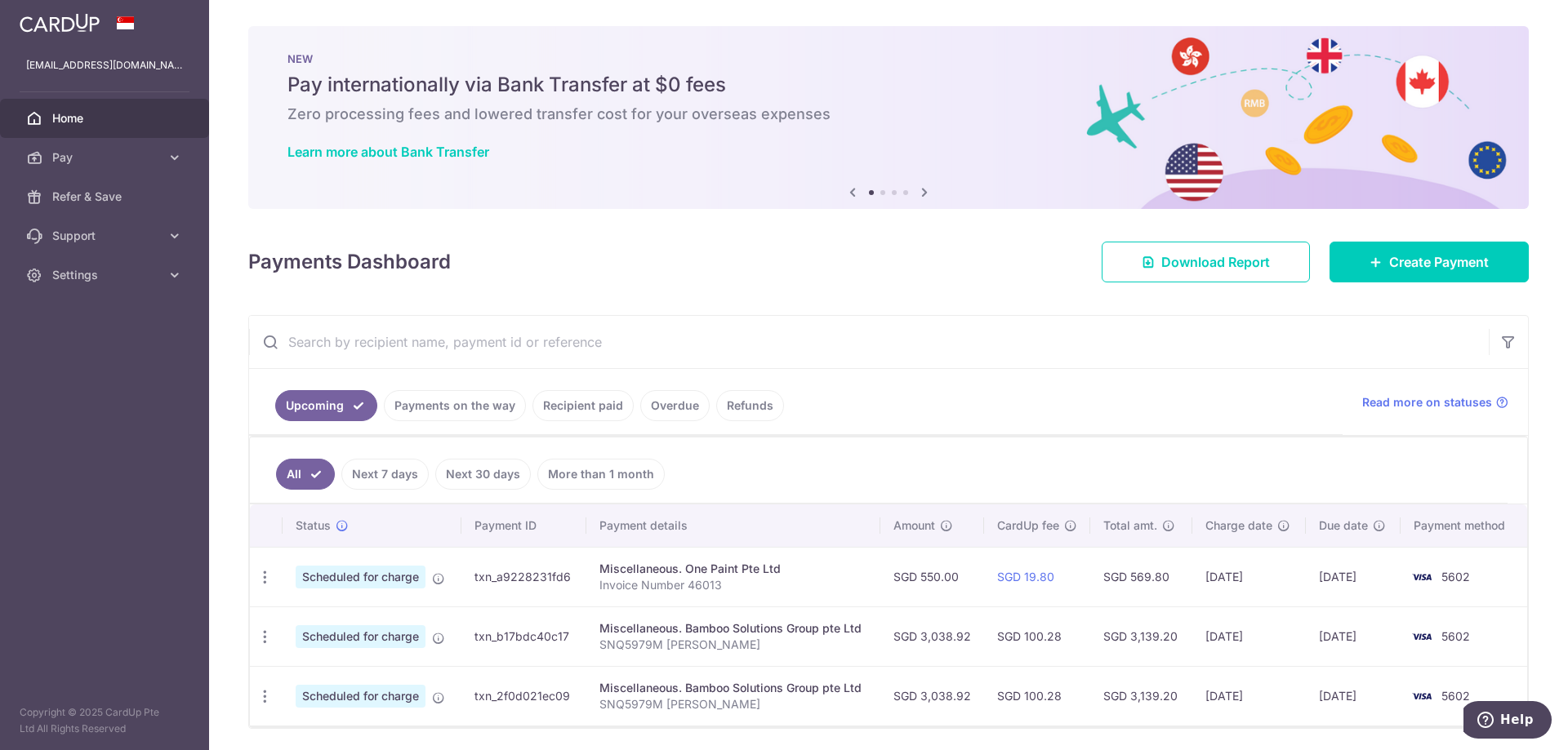
scroll to position [55, 0]
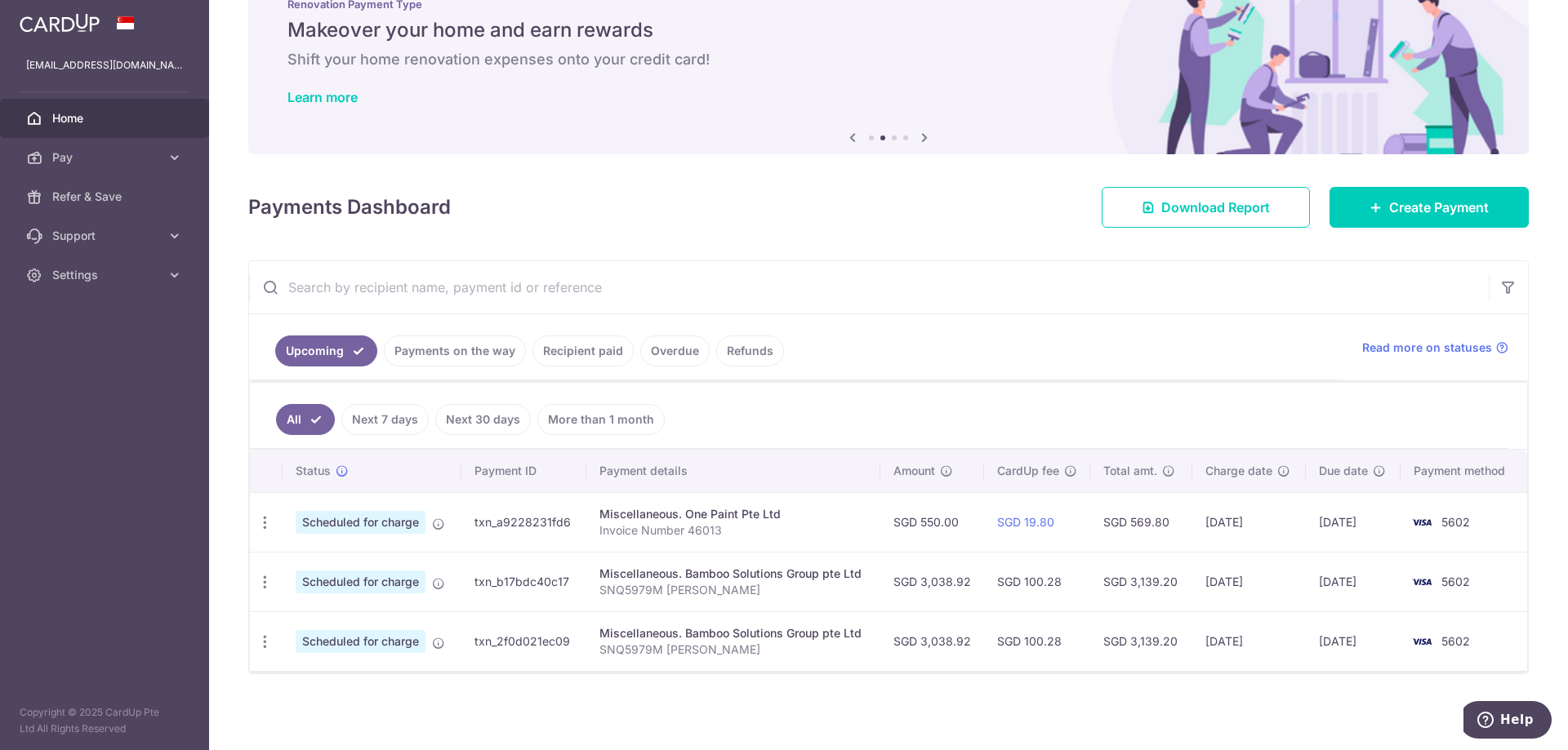
click at [467, 355] on link "Payments on the way" at bounding box center [455, 351] width 142 height 31
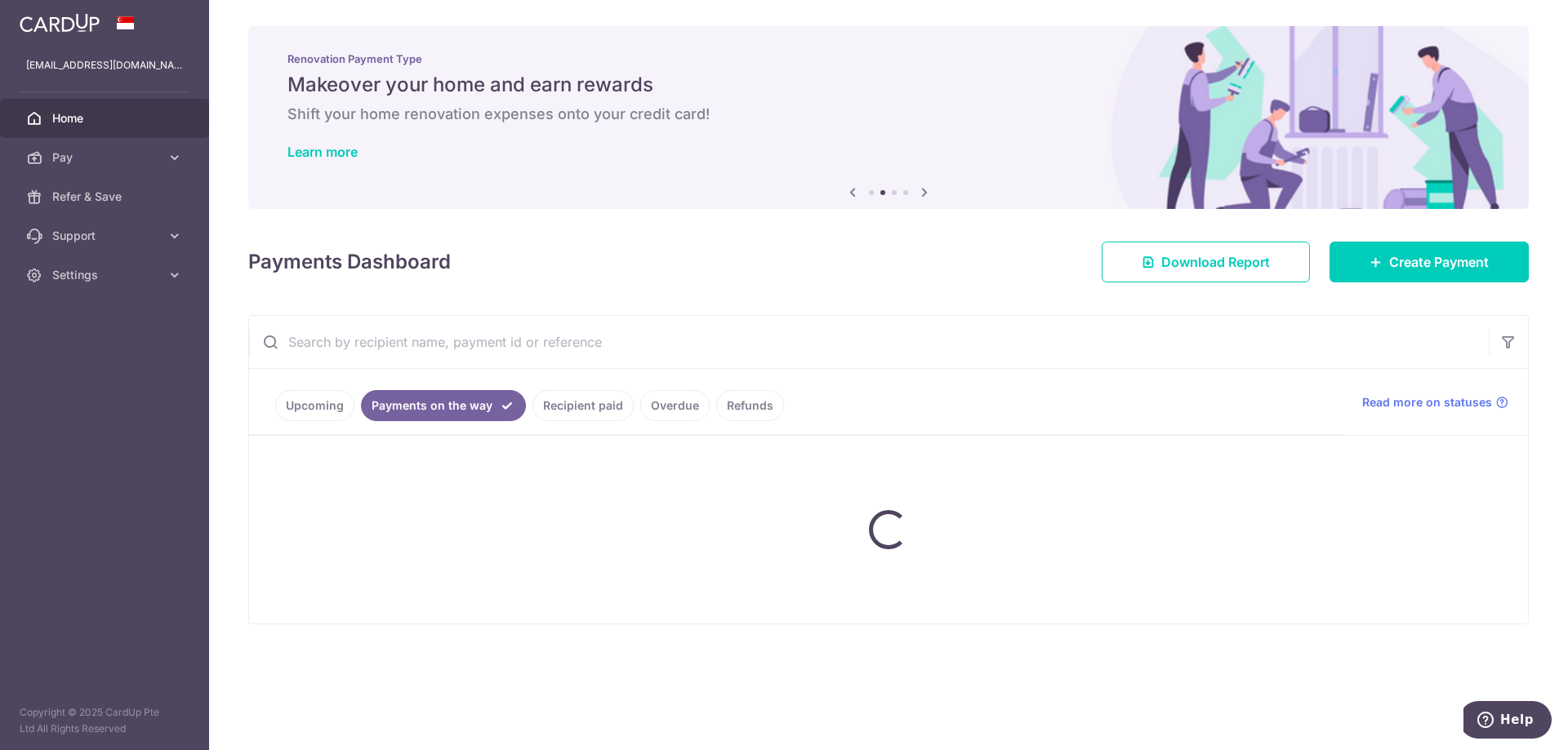
scroll to position [0, 0]
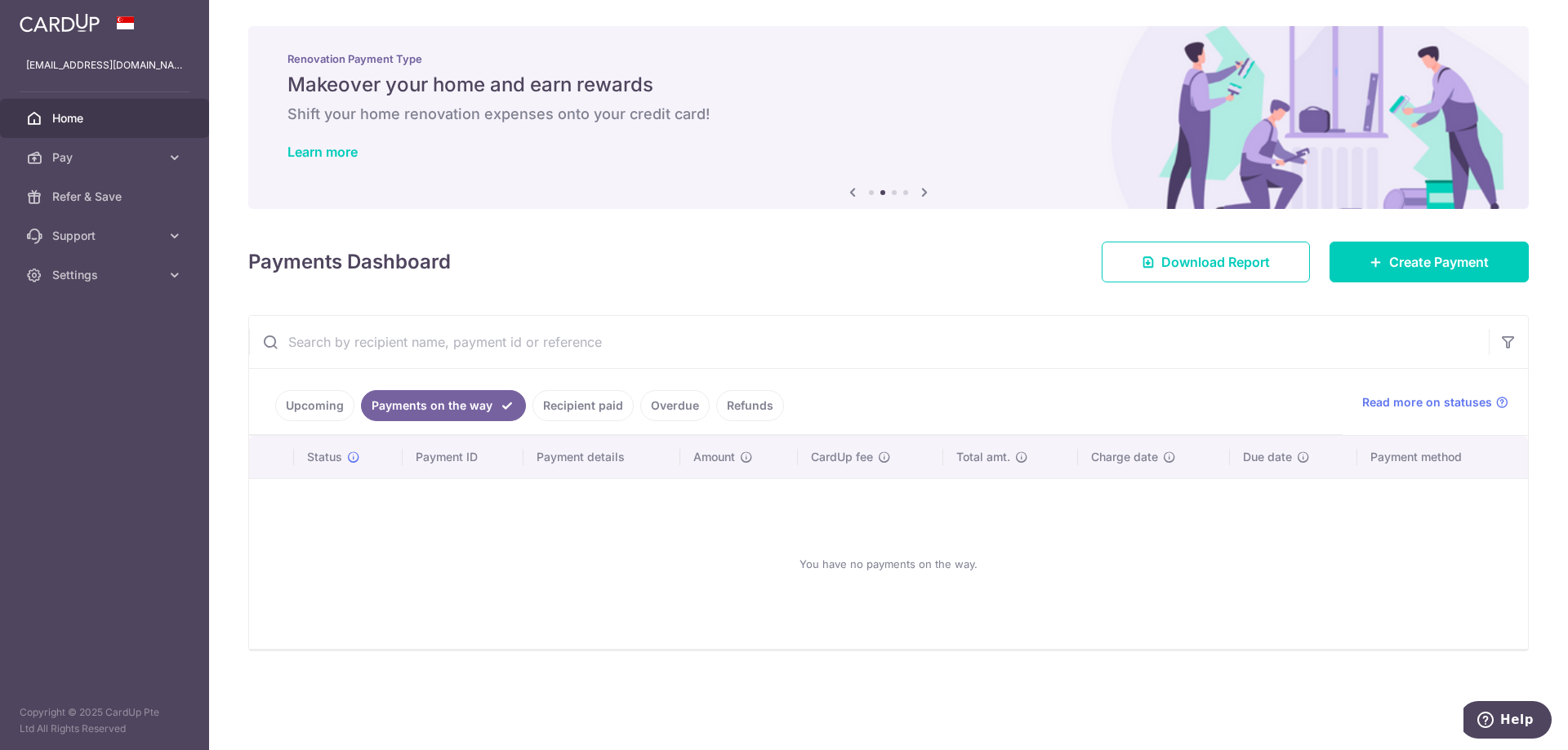
click at [315, 396] on link "Upcoming" at bounding box center [315, 406] width 80 height 31
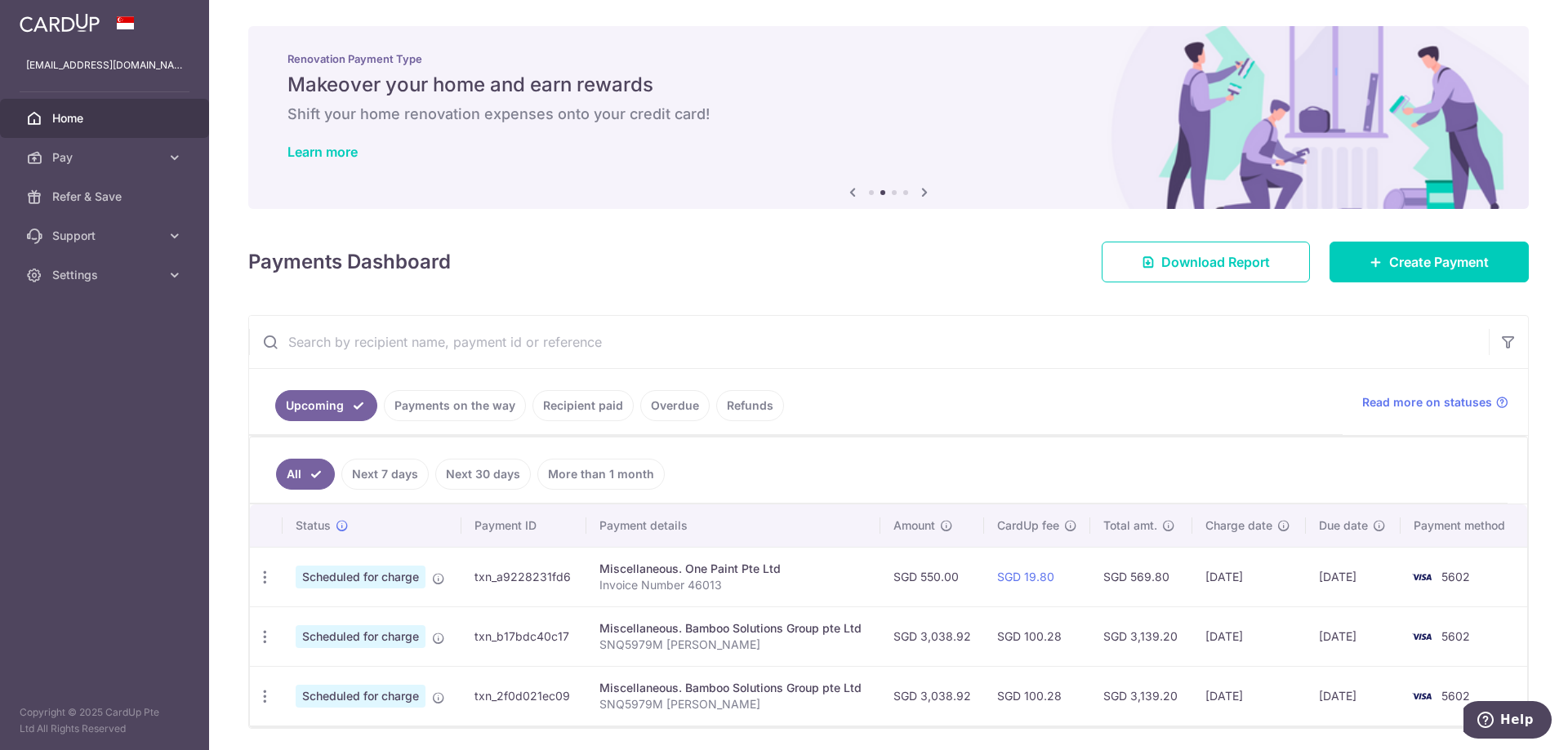
scroll to position [56, 0]
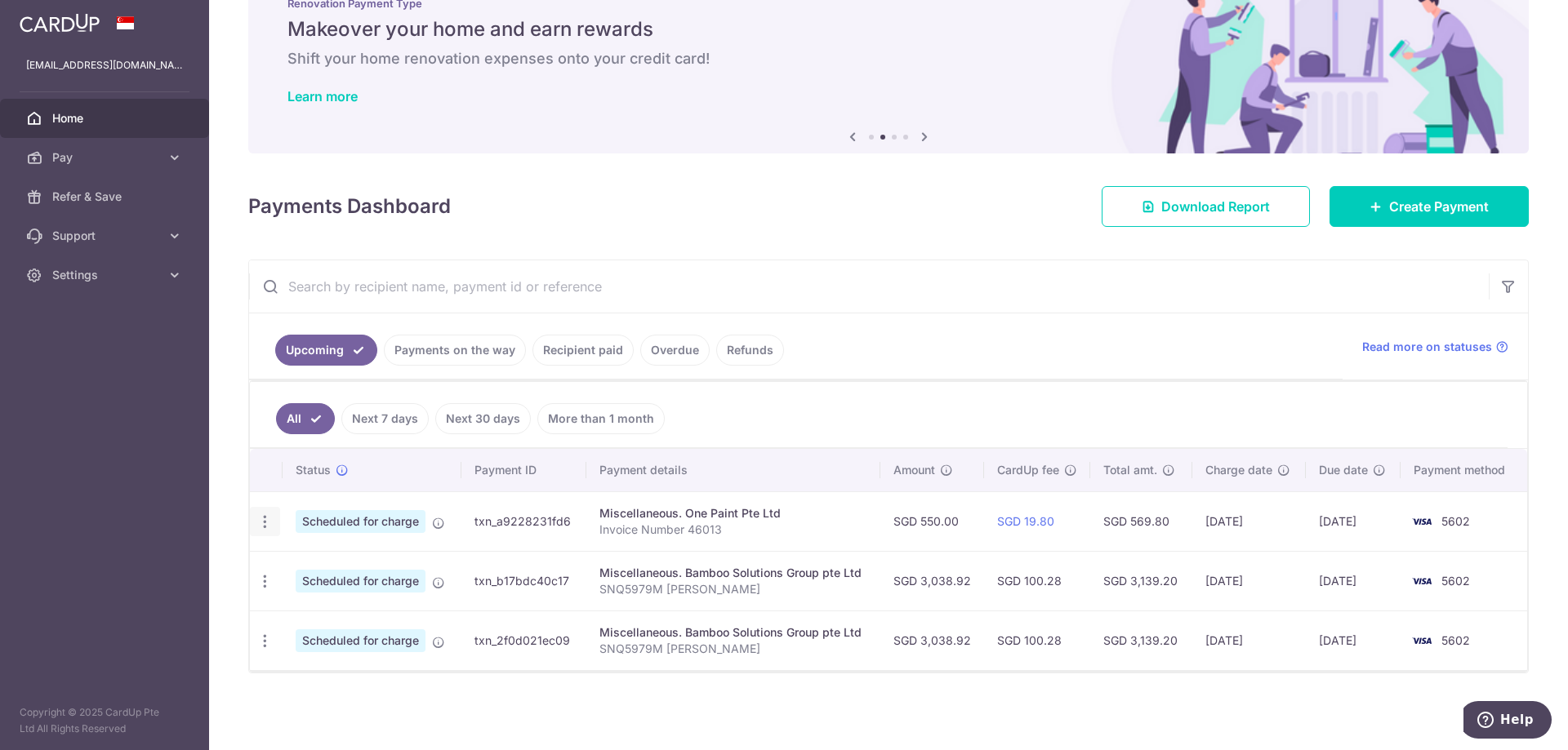
click at [263, 520] on icon "button" at bounding box center [265, 523] width 17 height 17
click at [315, 563] on span "Update payment" at bounding box center [352, 567] width 111 height 19
radio input "true"
type input "550.00"
type input "[DATE]"
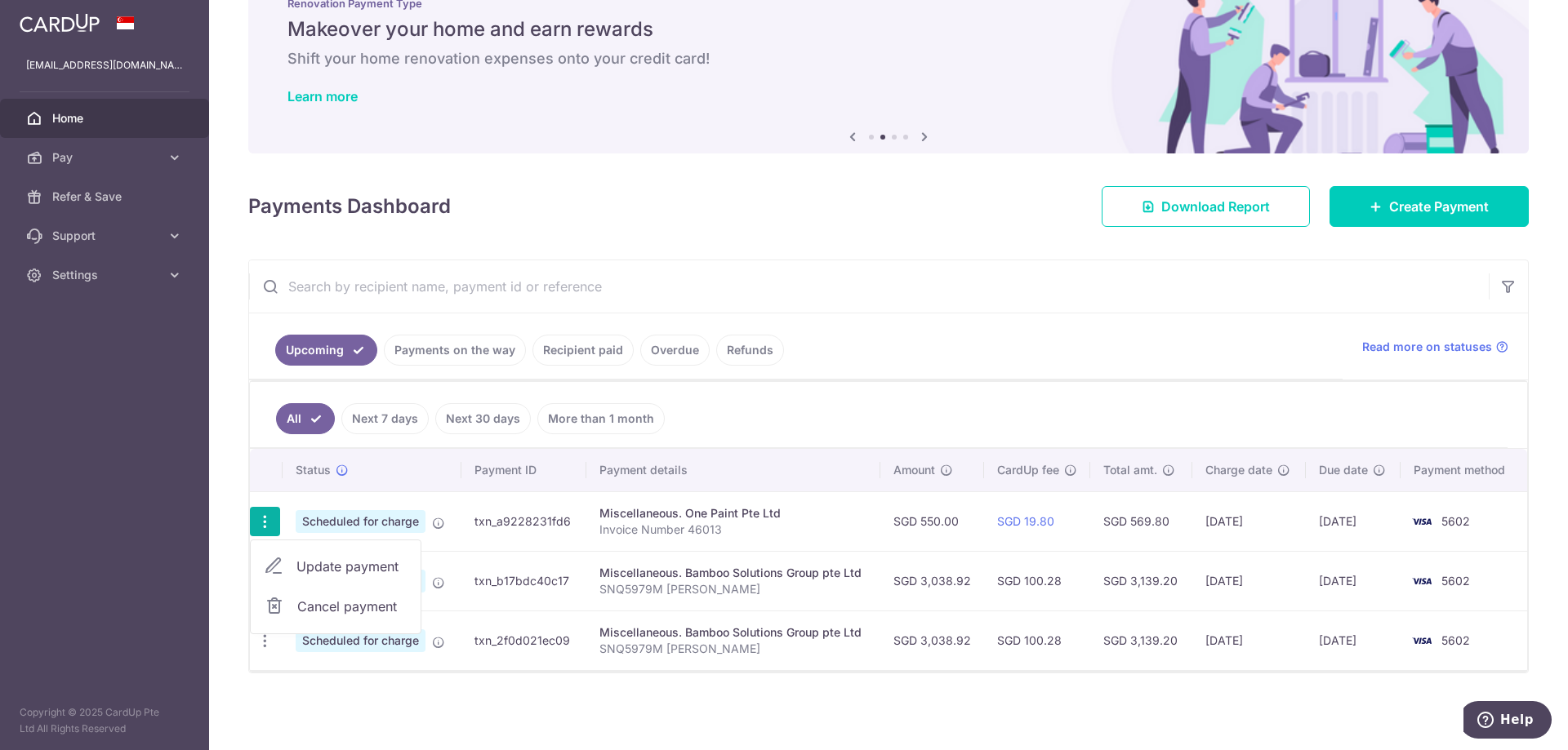
type input "Invoice Number 46013"
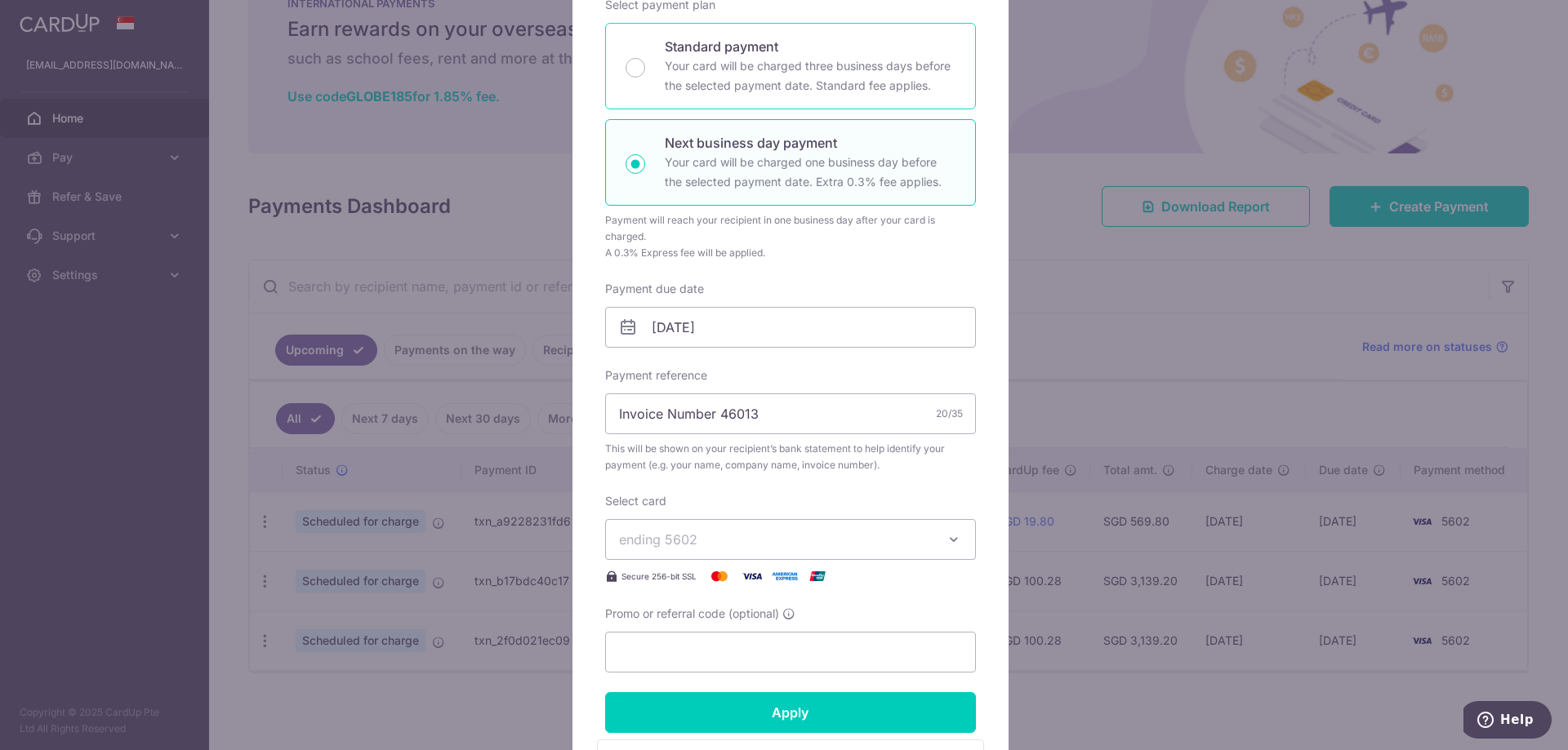
scroll to position [0, 0]
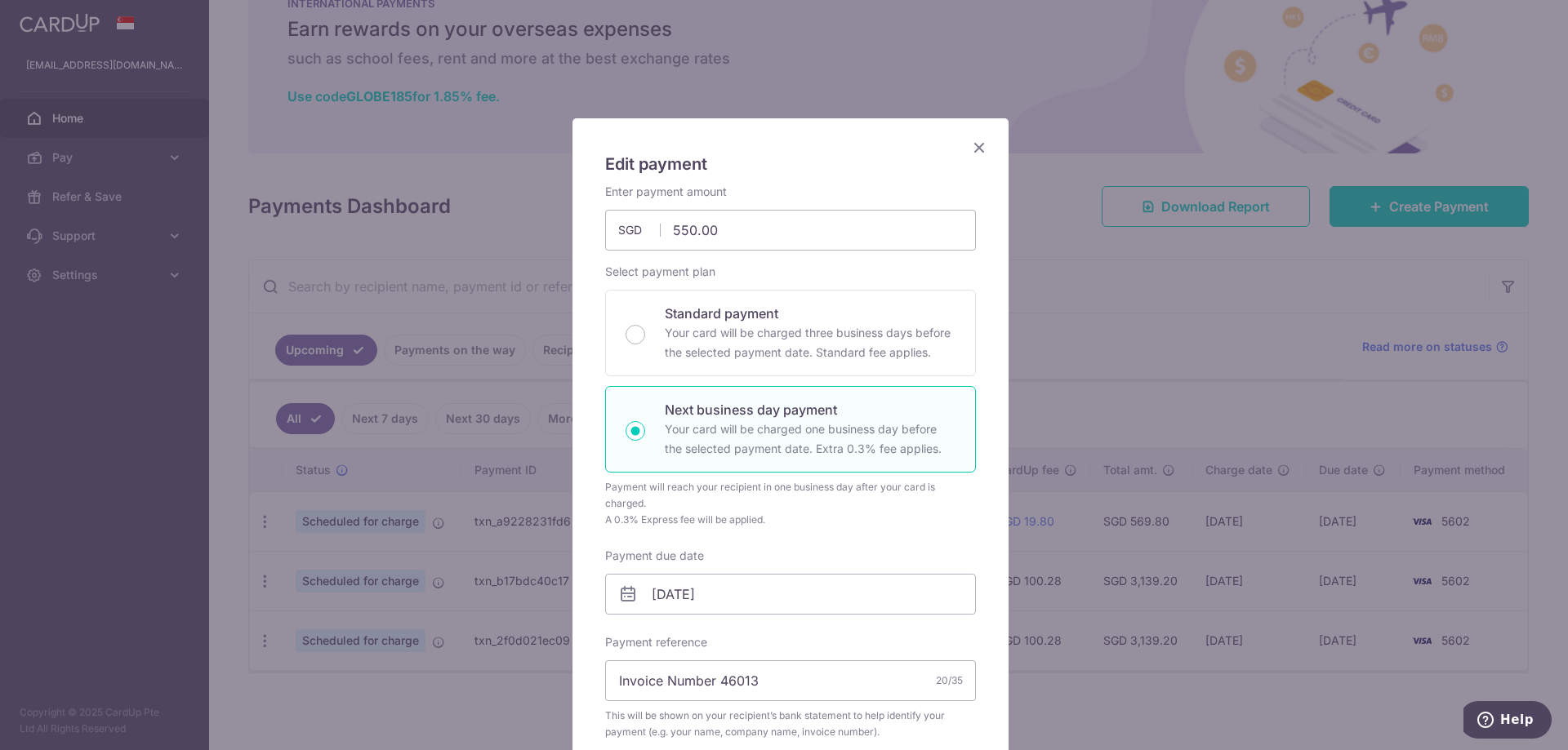
click at [973, 146] on icon "Close" at bounding box center [979, 147] width 19 height 20
